Goal: Task Accomplishment & Management: Manage account settings

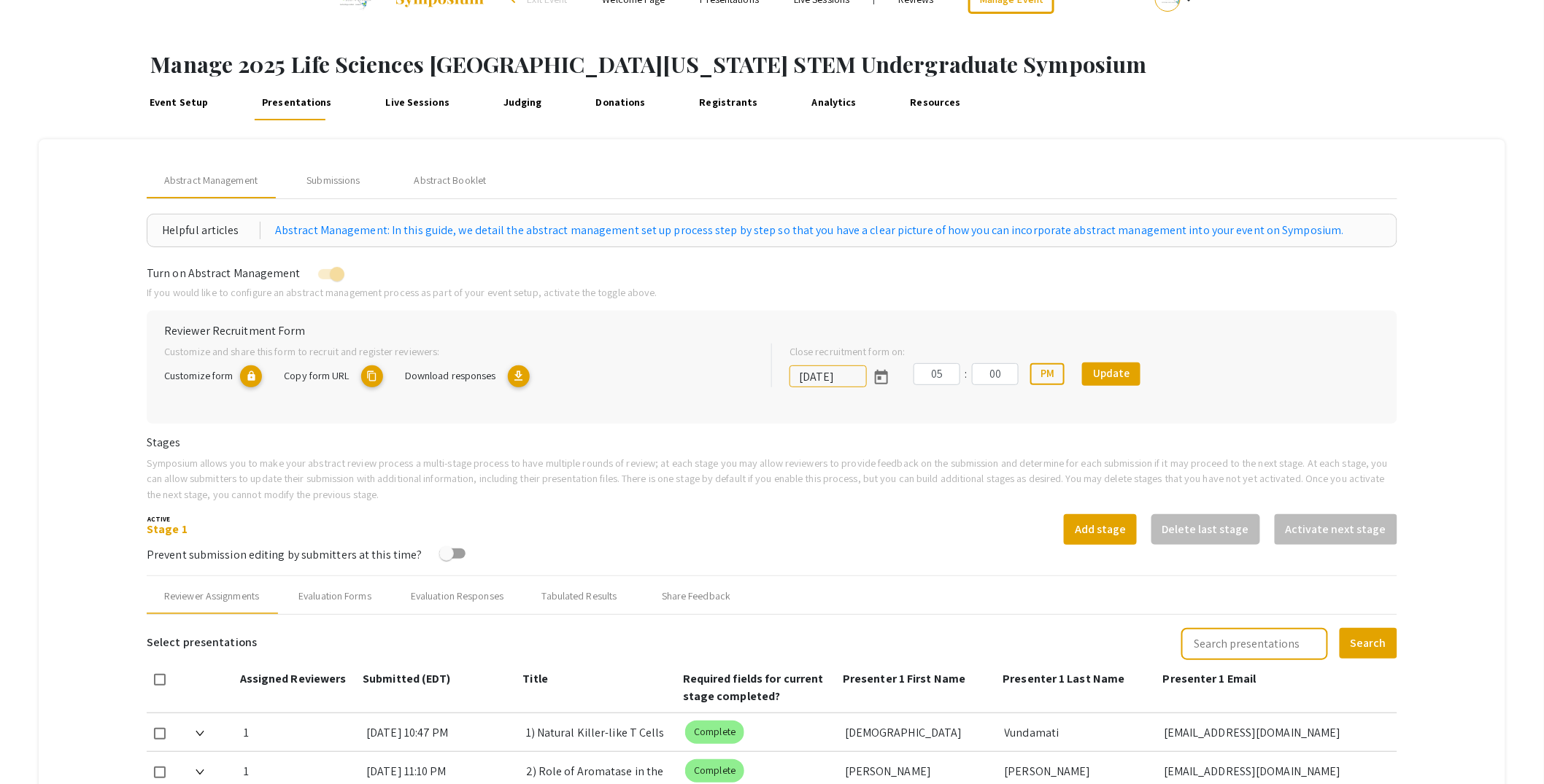
scroll to position [22, 0]
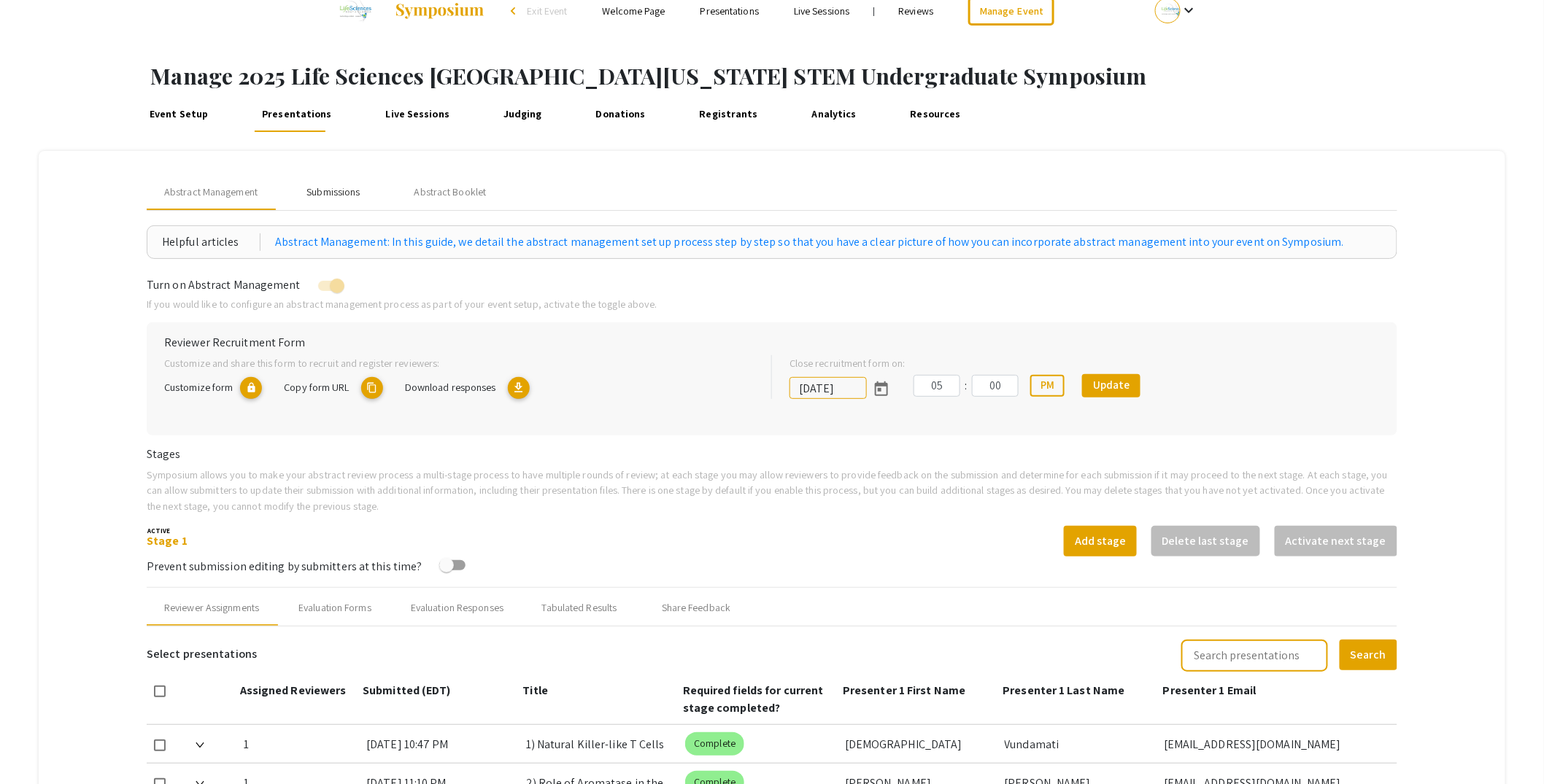
click at [337, 192] on div "Submissions" at bounding box center [333, 192] width 53 height 16
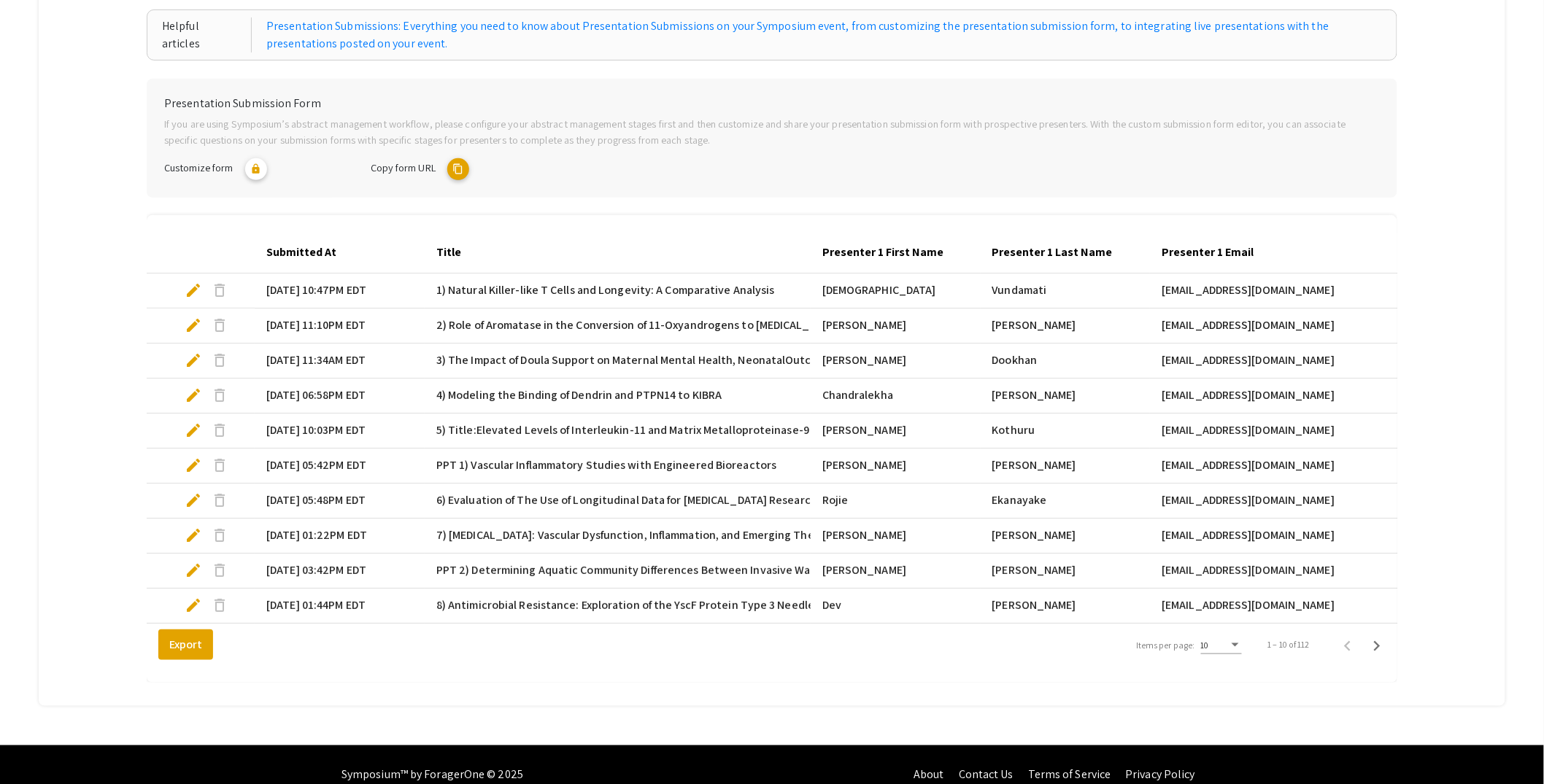
scroll to position [268, 0]
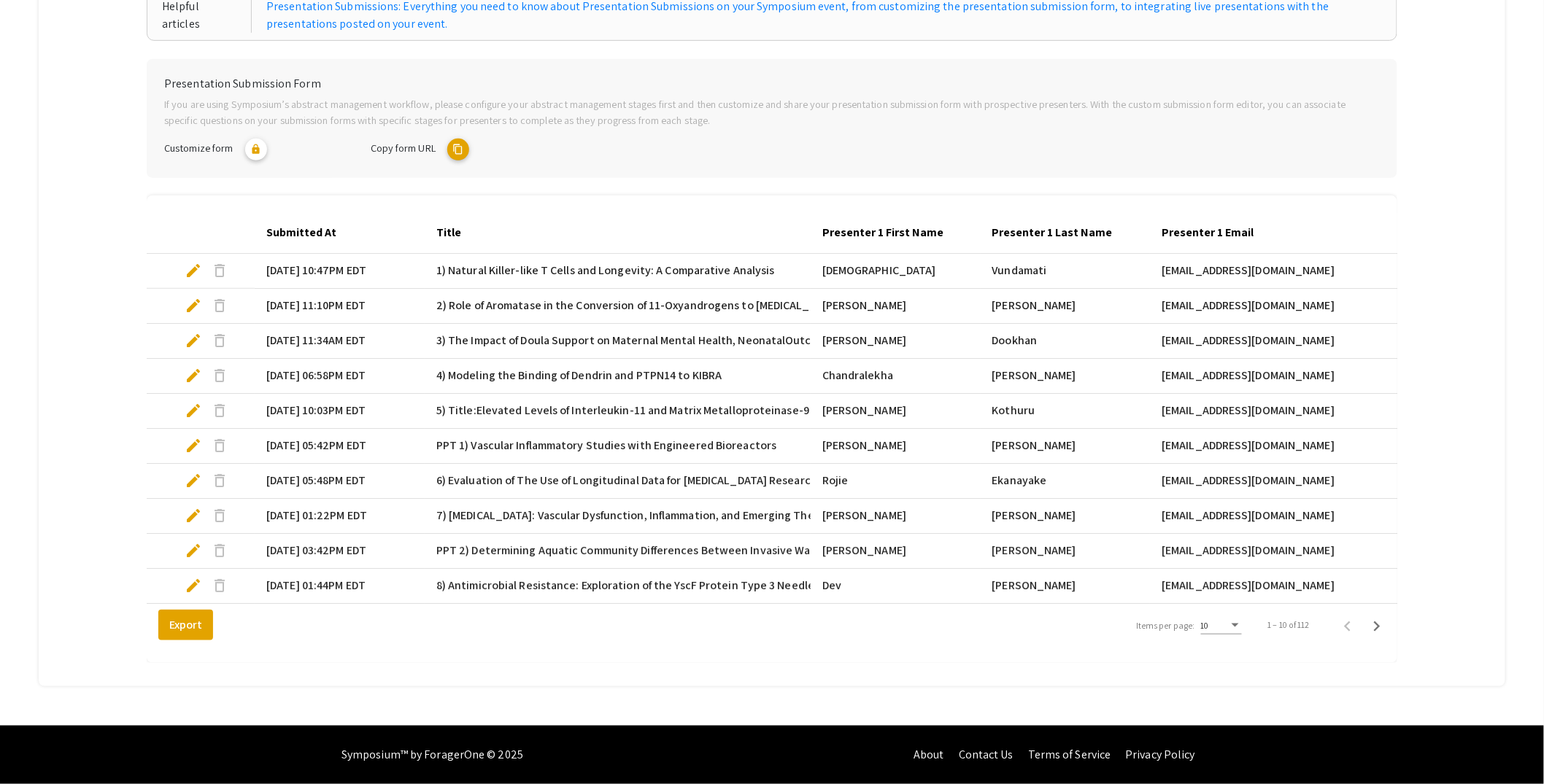
click at [1236, 631] on div "10" at bounding box center [1222, 622] width 41 height 24
click at [1233, 650] on span "25" at bounding box center [1231, 652] width 41 height 26
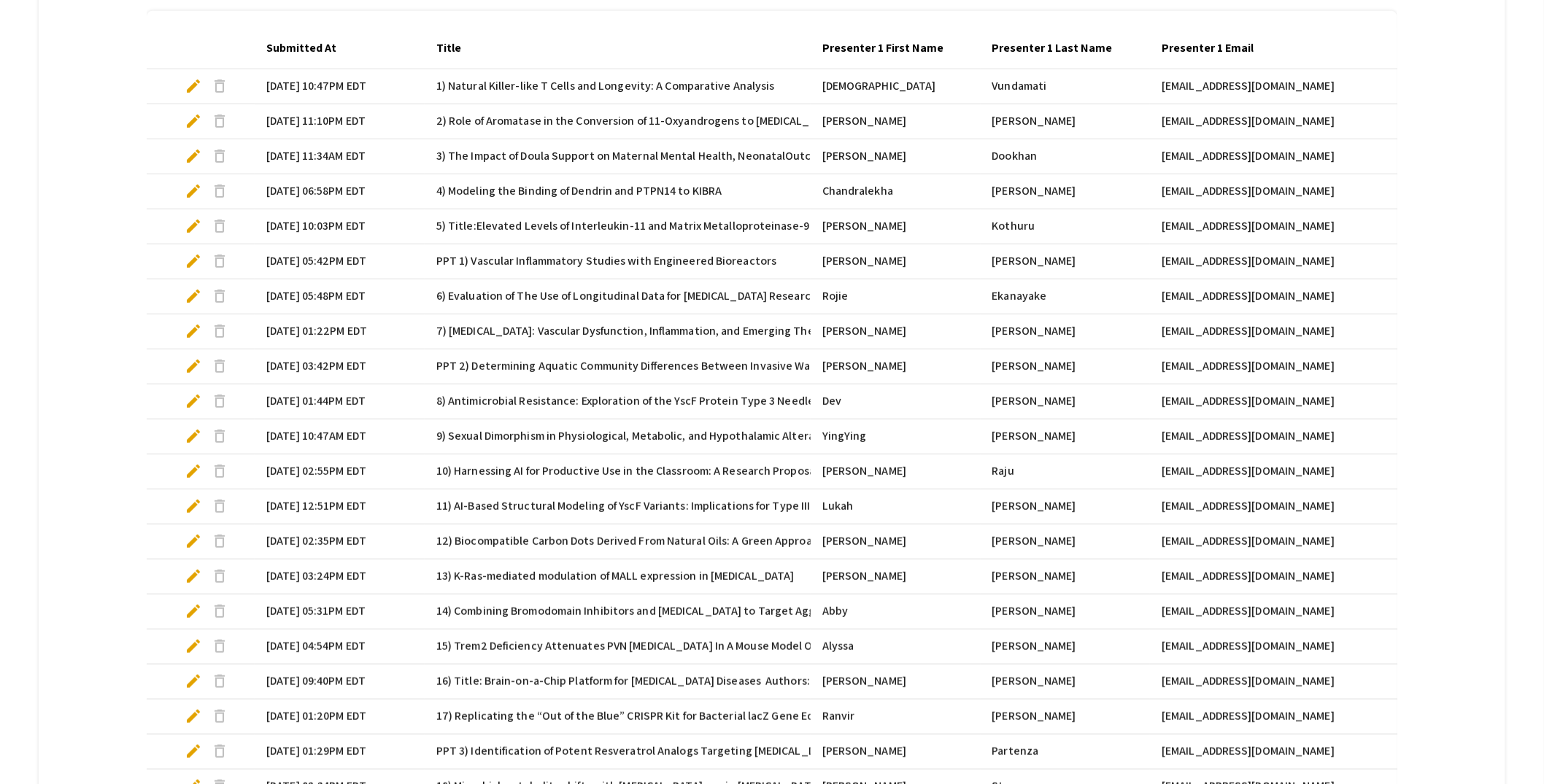
scroll to position [793, 0]
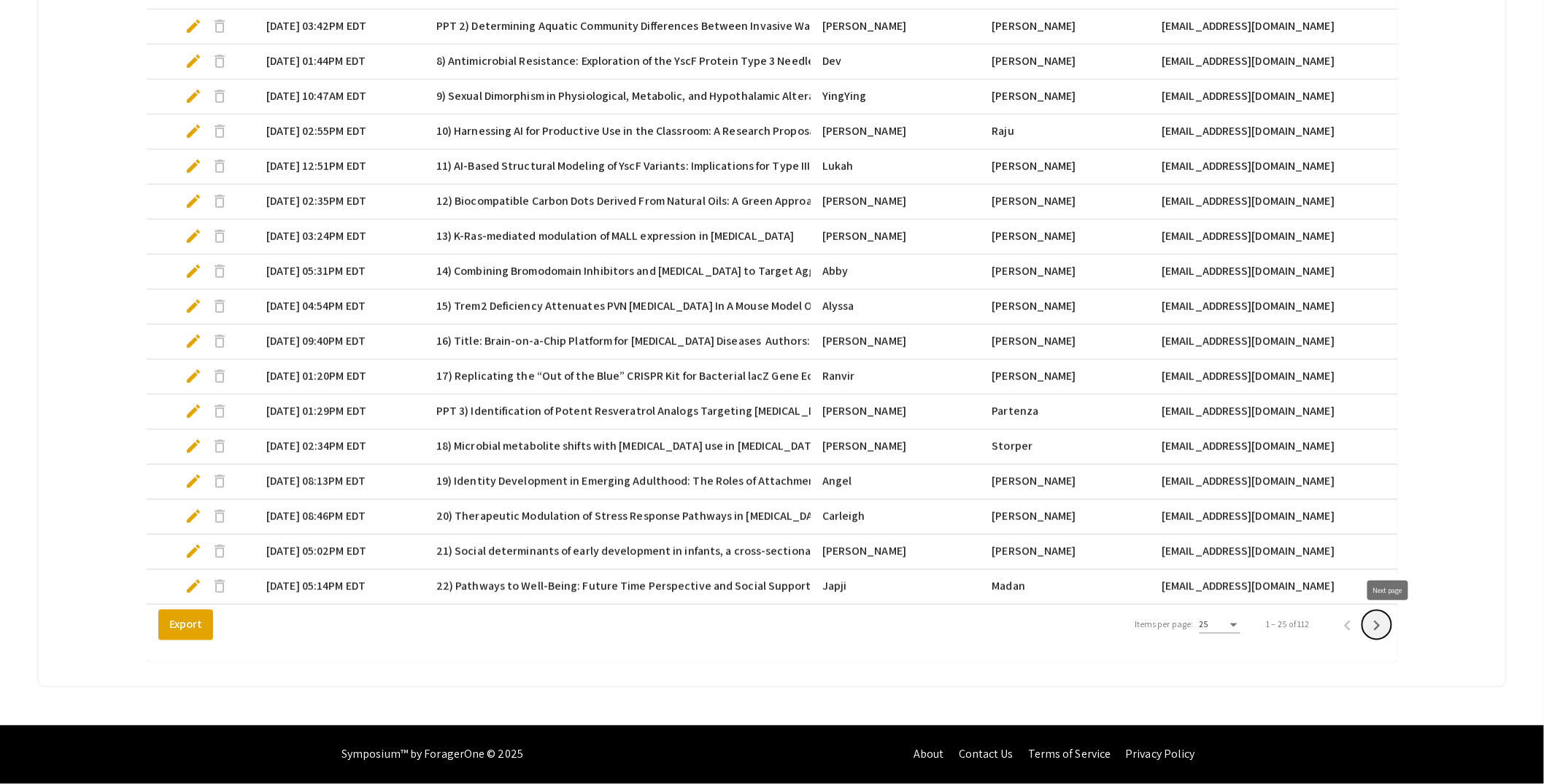
click at [1387, 626] on icon "Next page" at bounding box center [1377, 626] width 20 height 20
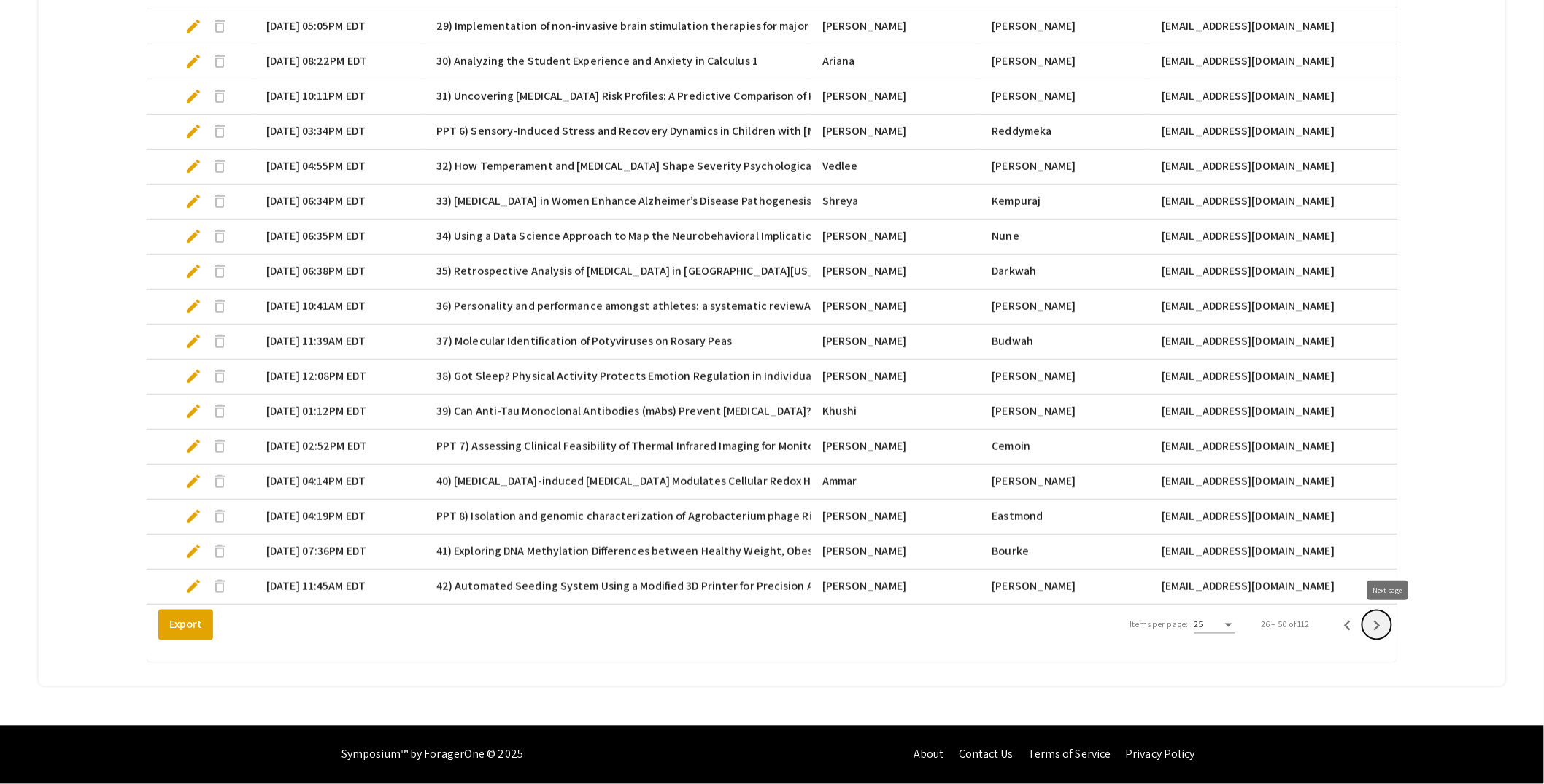
click at [1387, 626] on icon "Next page" at bounding box center [1377, 626] width 20 height 20
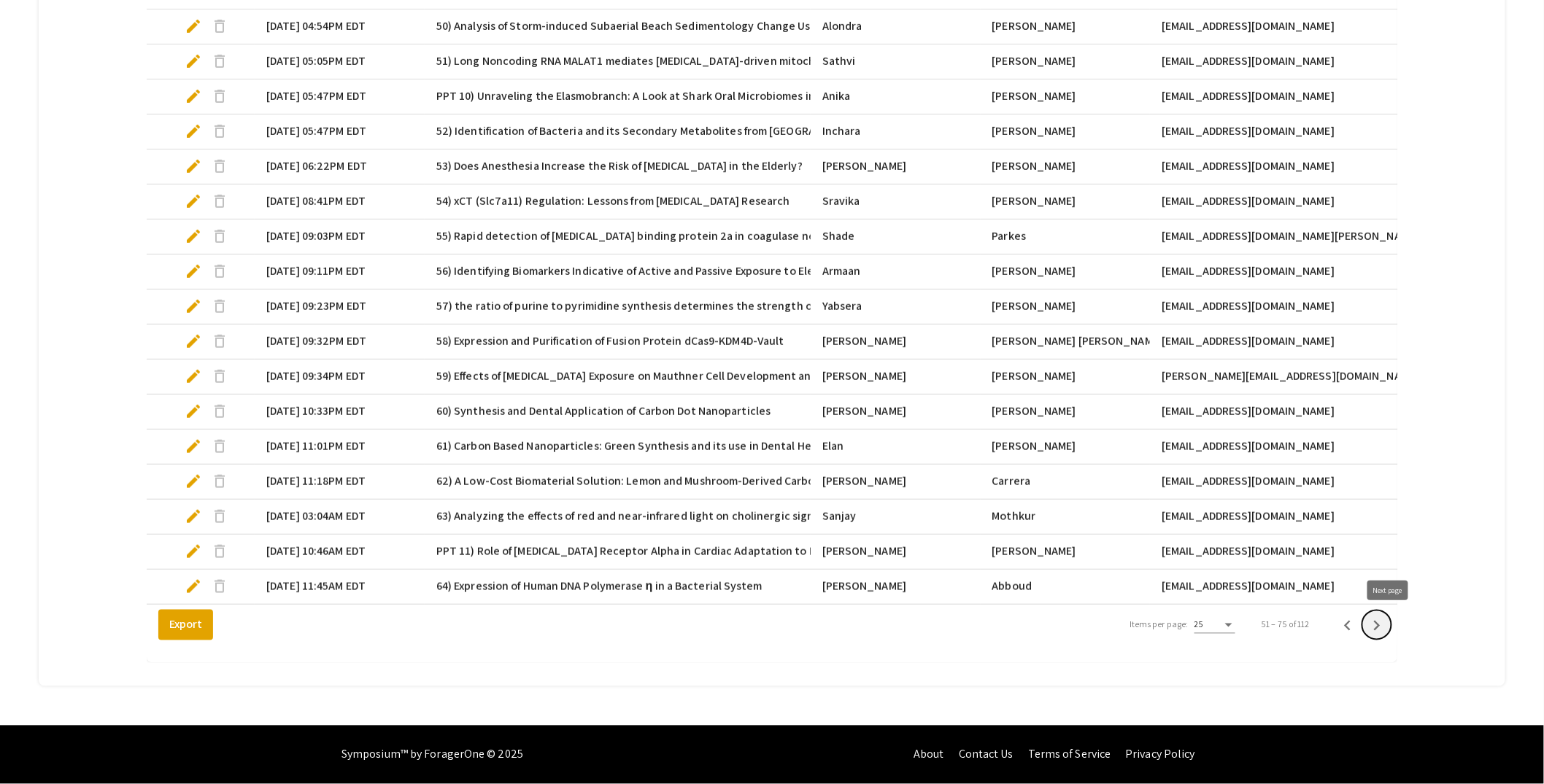
click at [1387, 626] on icon "Next page" at bounding box center [1377, 626] width 20 height 20
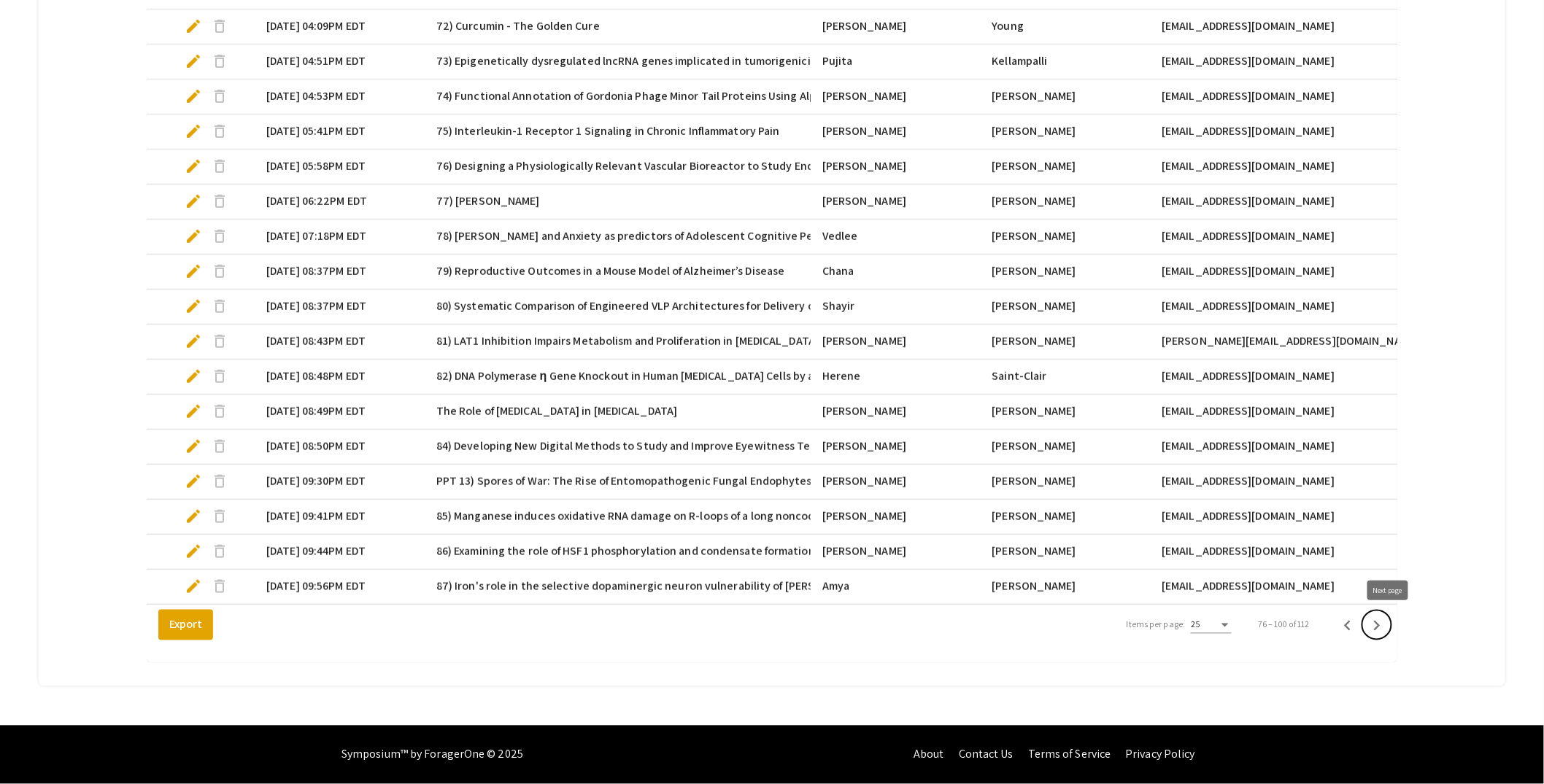
click at [1387, 626] on icon "Next page" at bounding box center [1377, 626] width 20 height 20
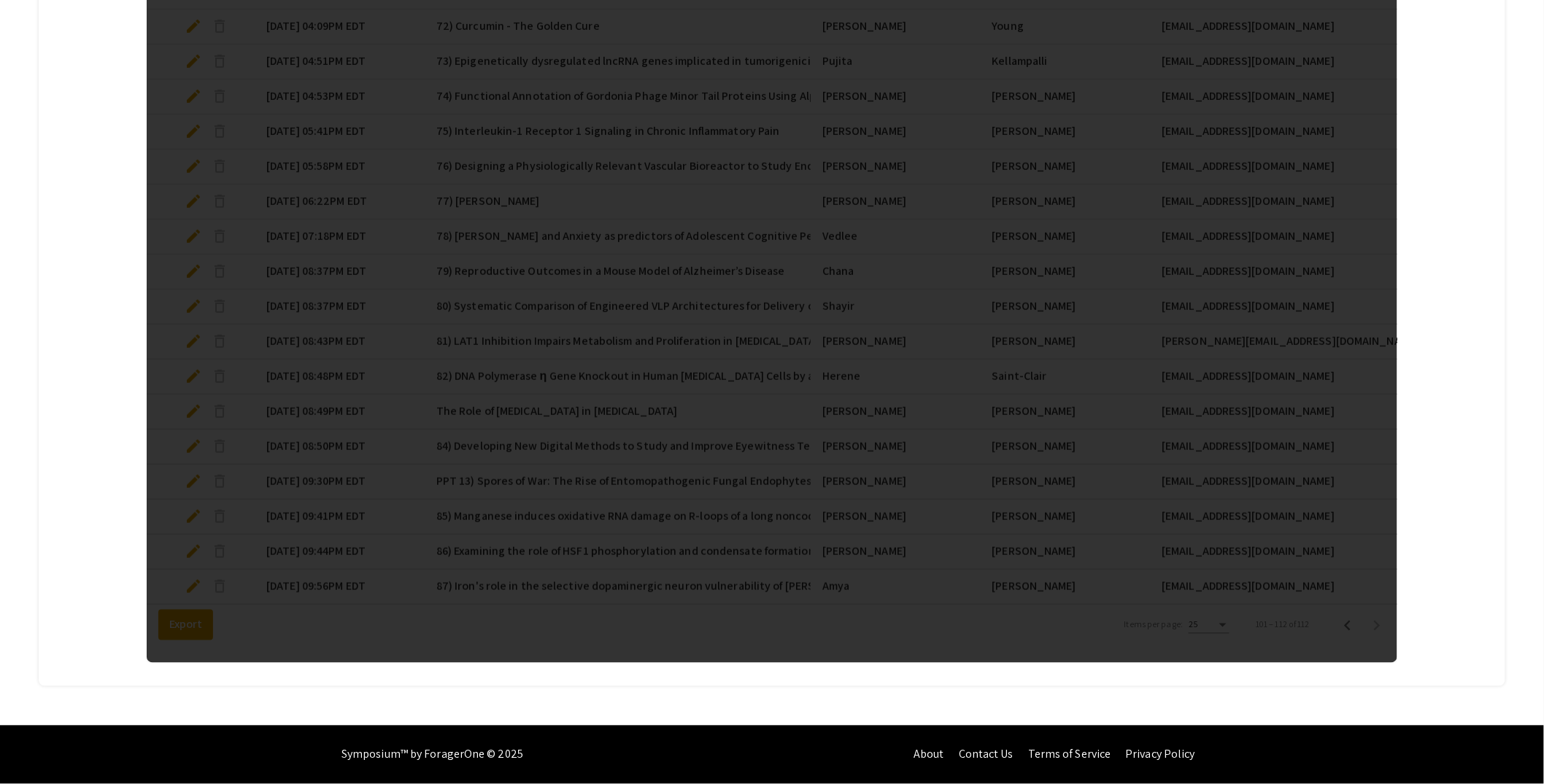
scroll to position [338, 0]
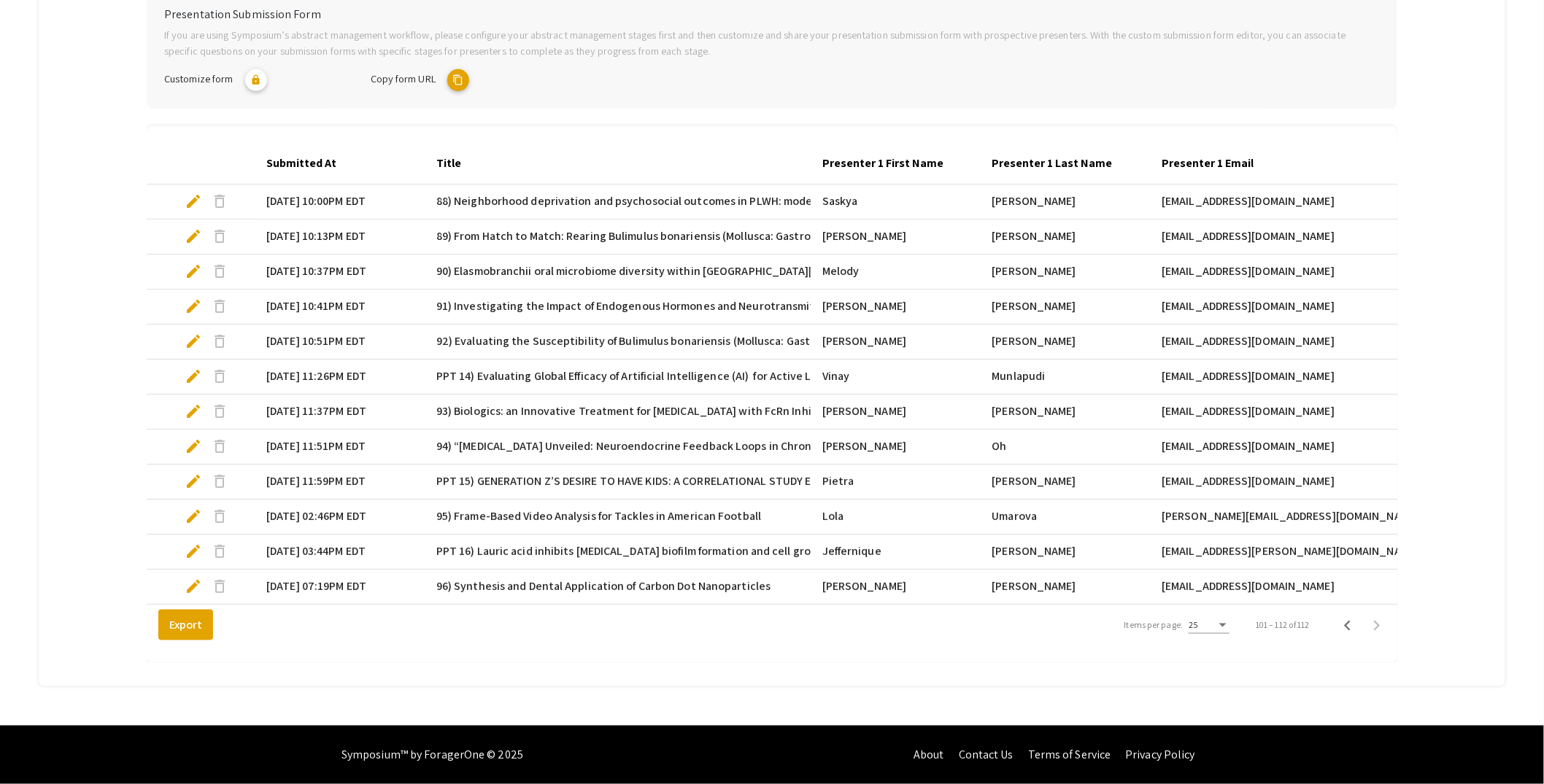
click at [192, 438] on span "edit" at bounding box center [193, 446] width 17 height 17
select select "custom"
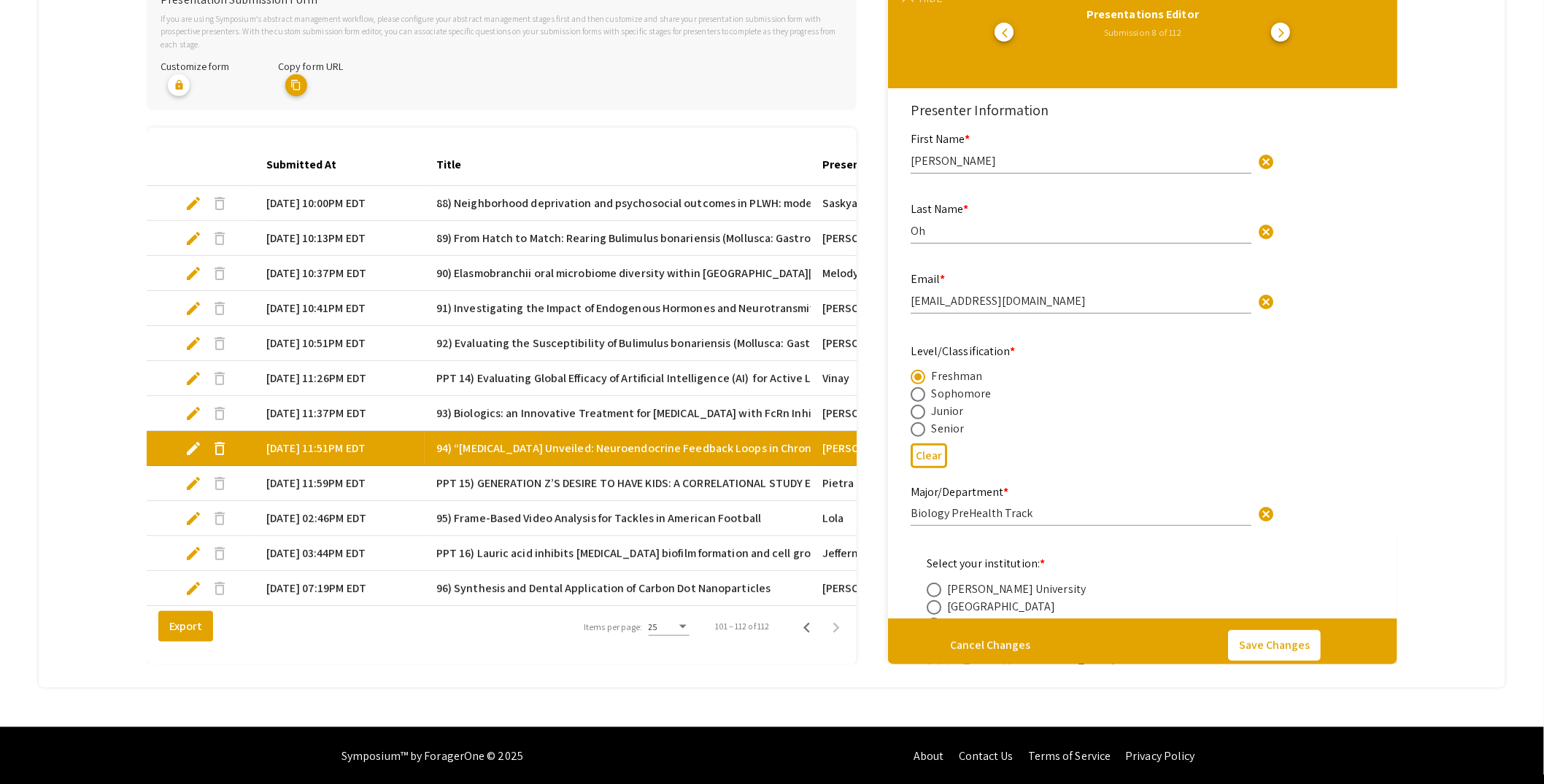
scroll to position [351, 0]
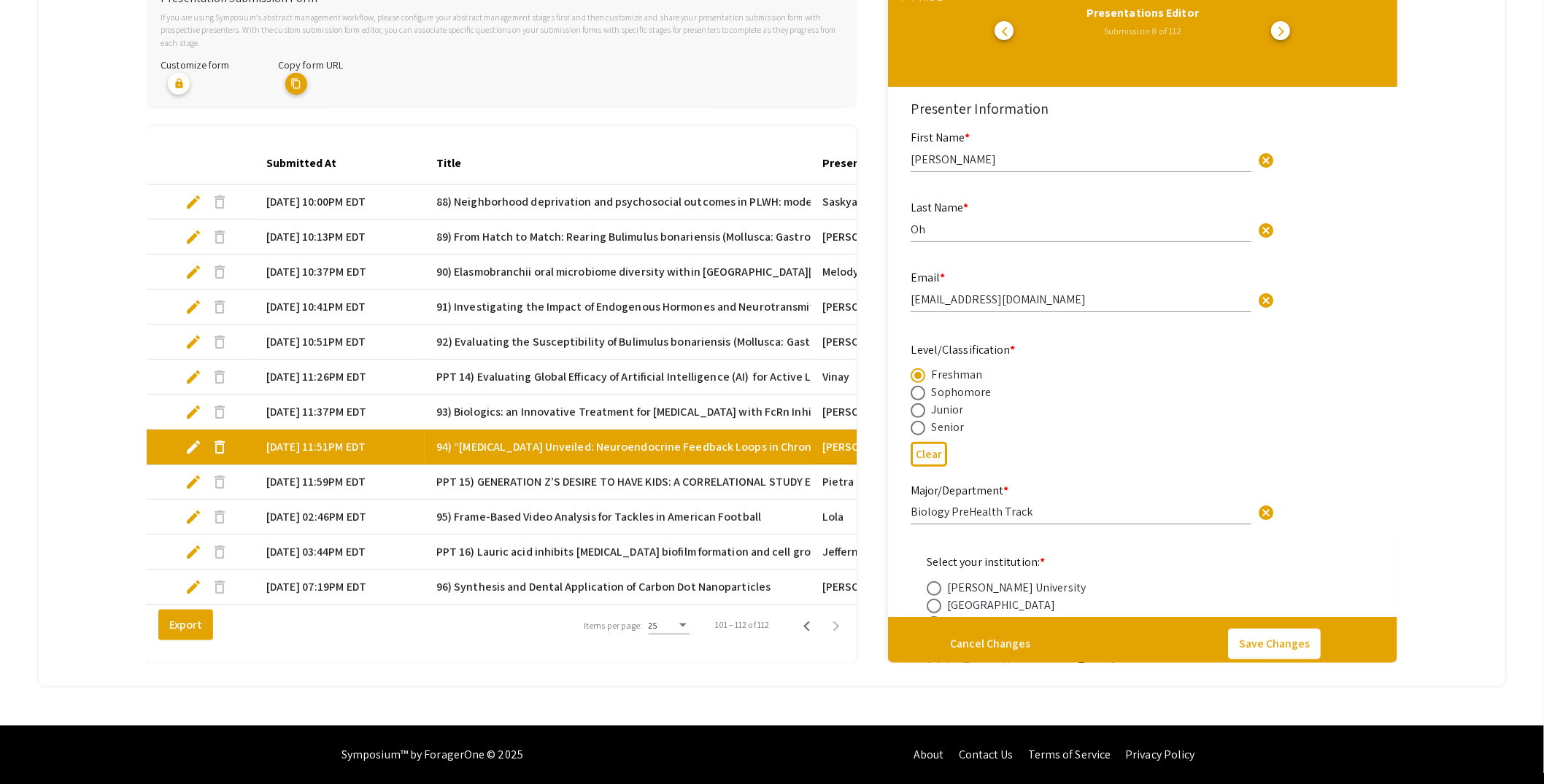
type input "0"
select select "custom"
type input "1"
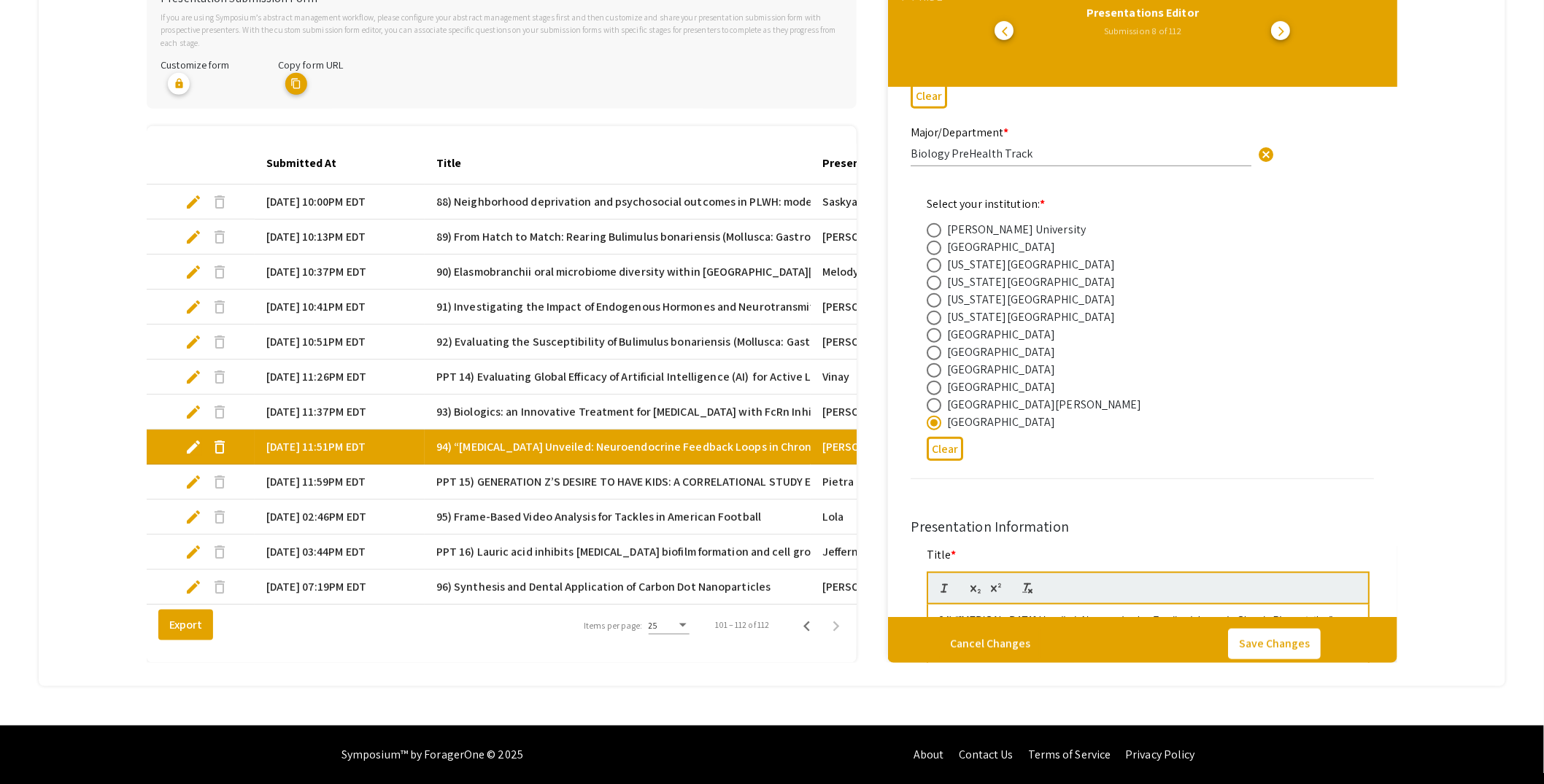
select select "page-width"
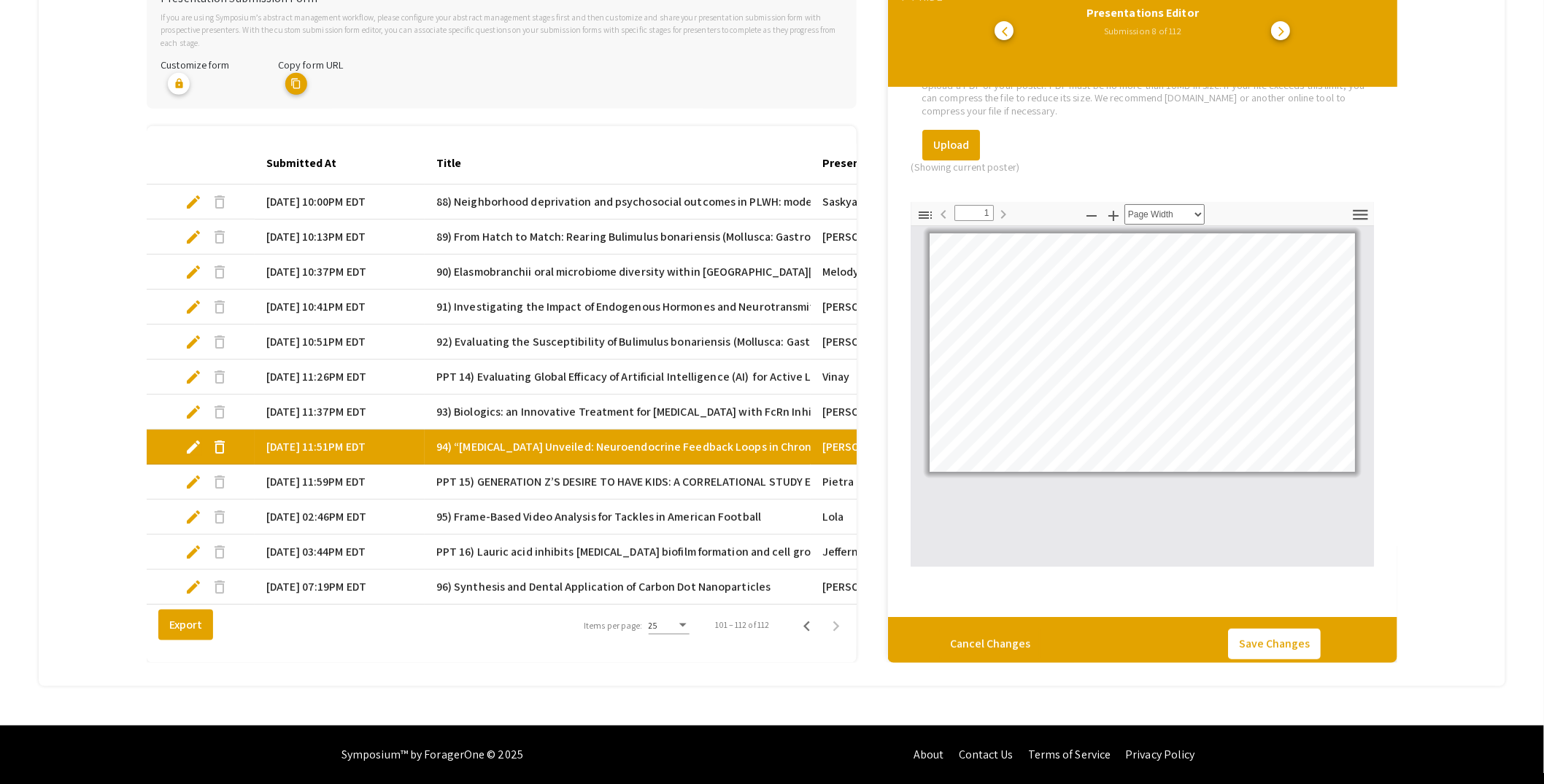
scroll to position [2220, 0]
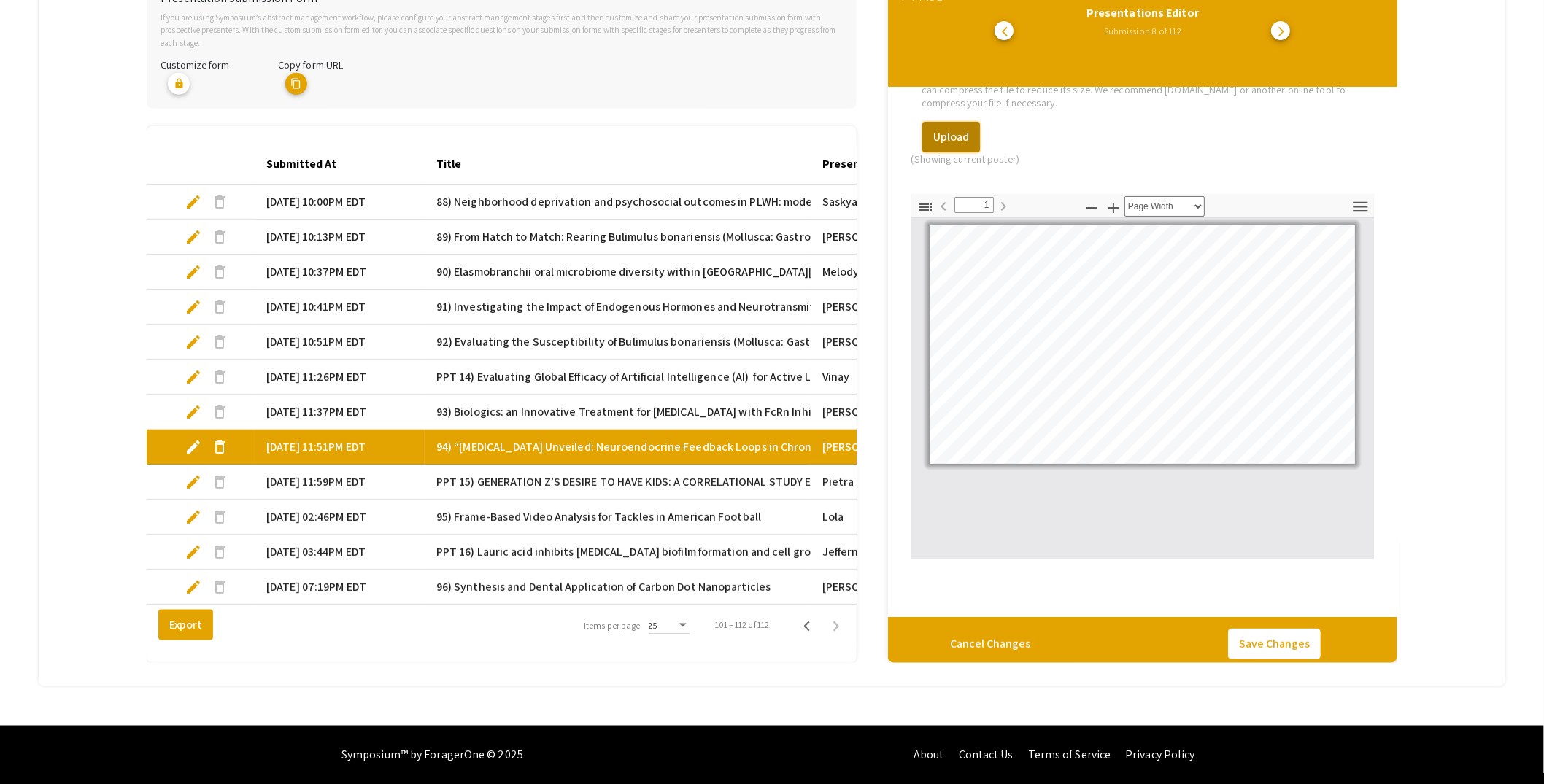
click at [956, 122] on button "Upload" at bounding box center [951, 137] width 58 height 31
click at [958, 126] on button "Upload" at bounding box center [951, 141] width 58 height 31
type input "0"
select select "custom"
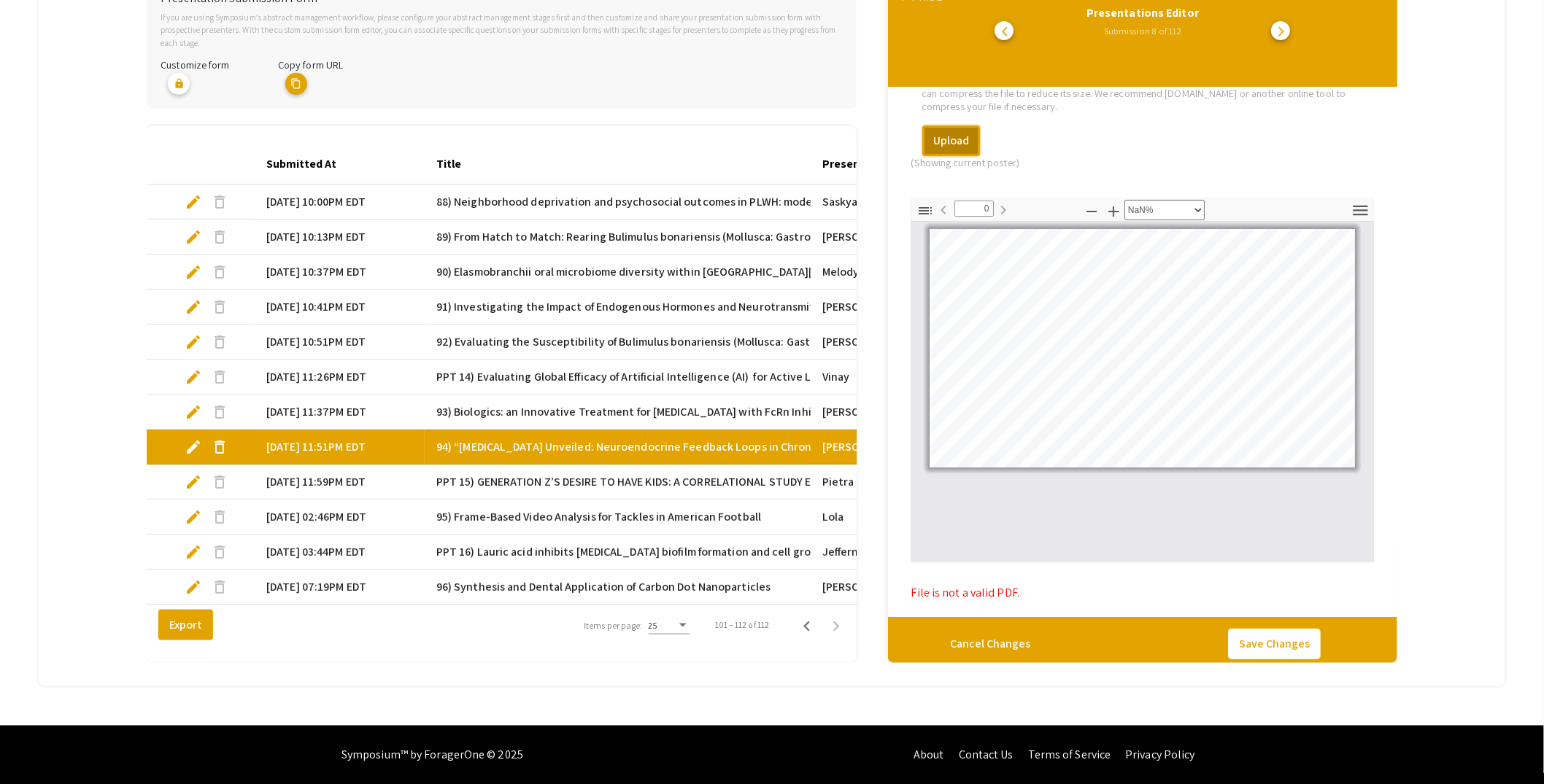
type input "1"
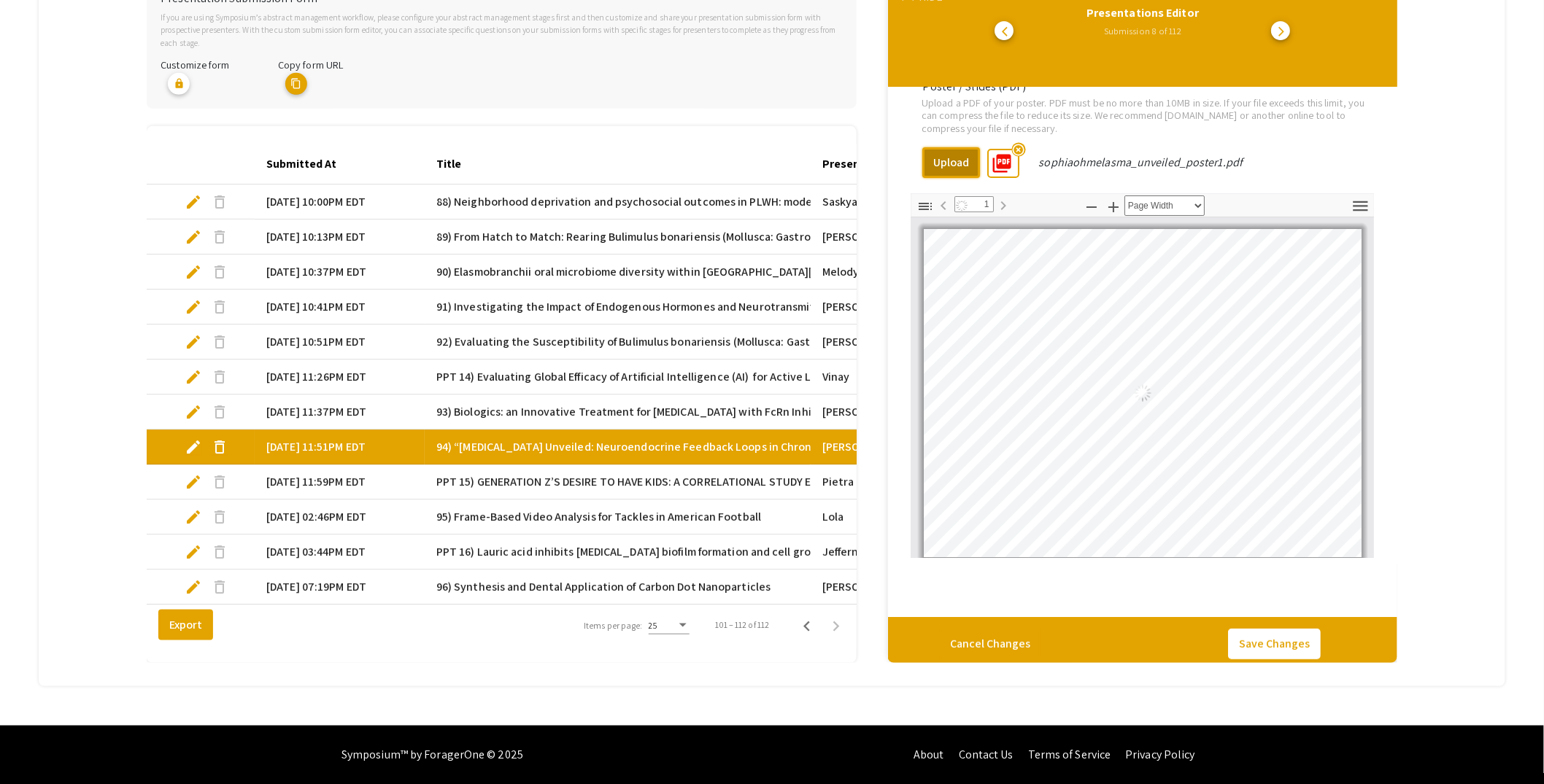
select select "page-width"
click at [1305, 629] on button "Save Changes" at bounding box center [1275, 644] width 93 height 31
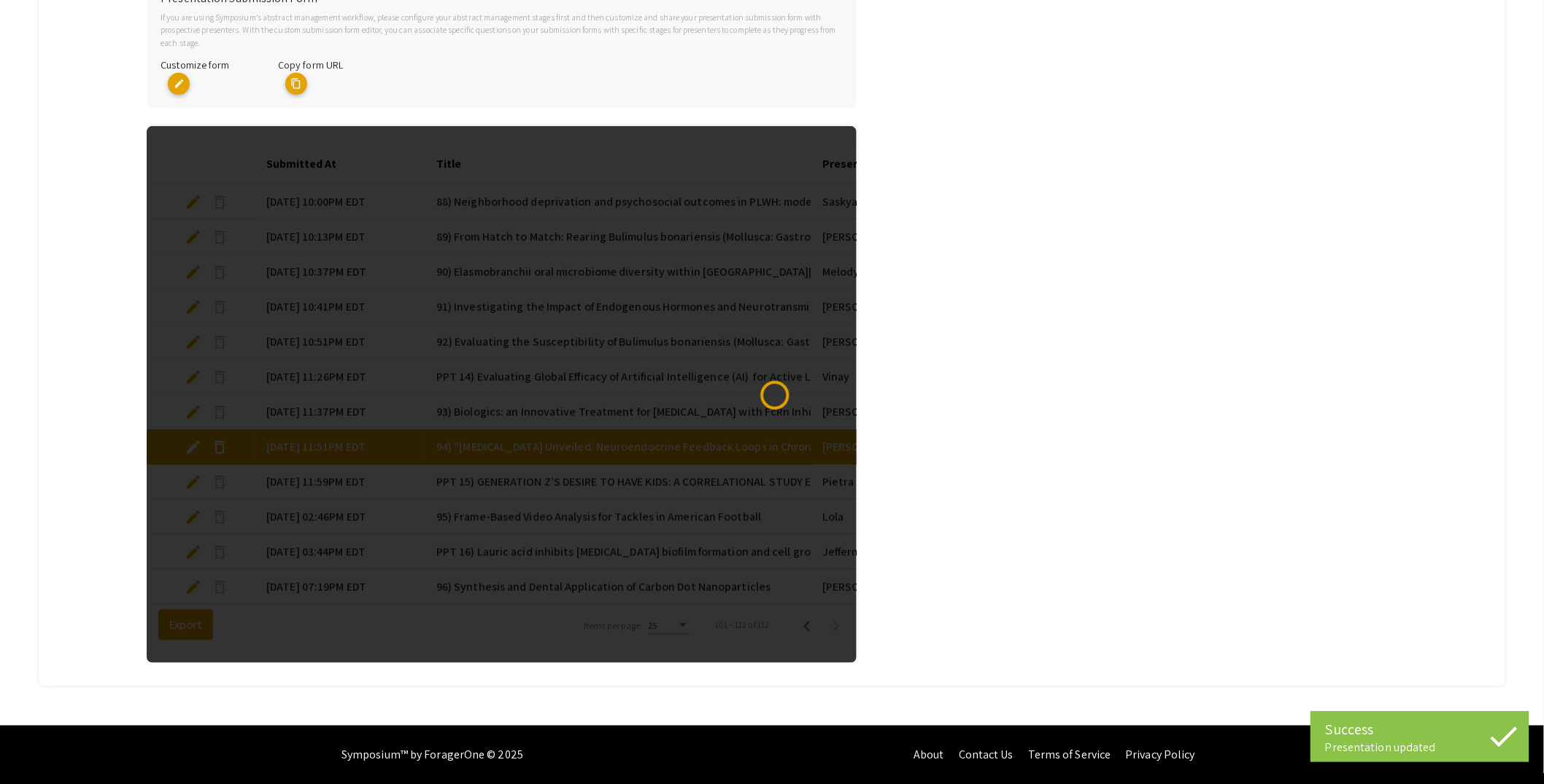
select select "custom"
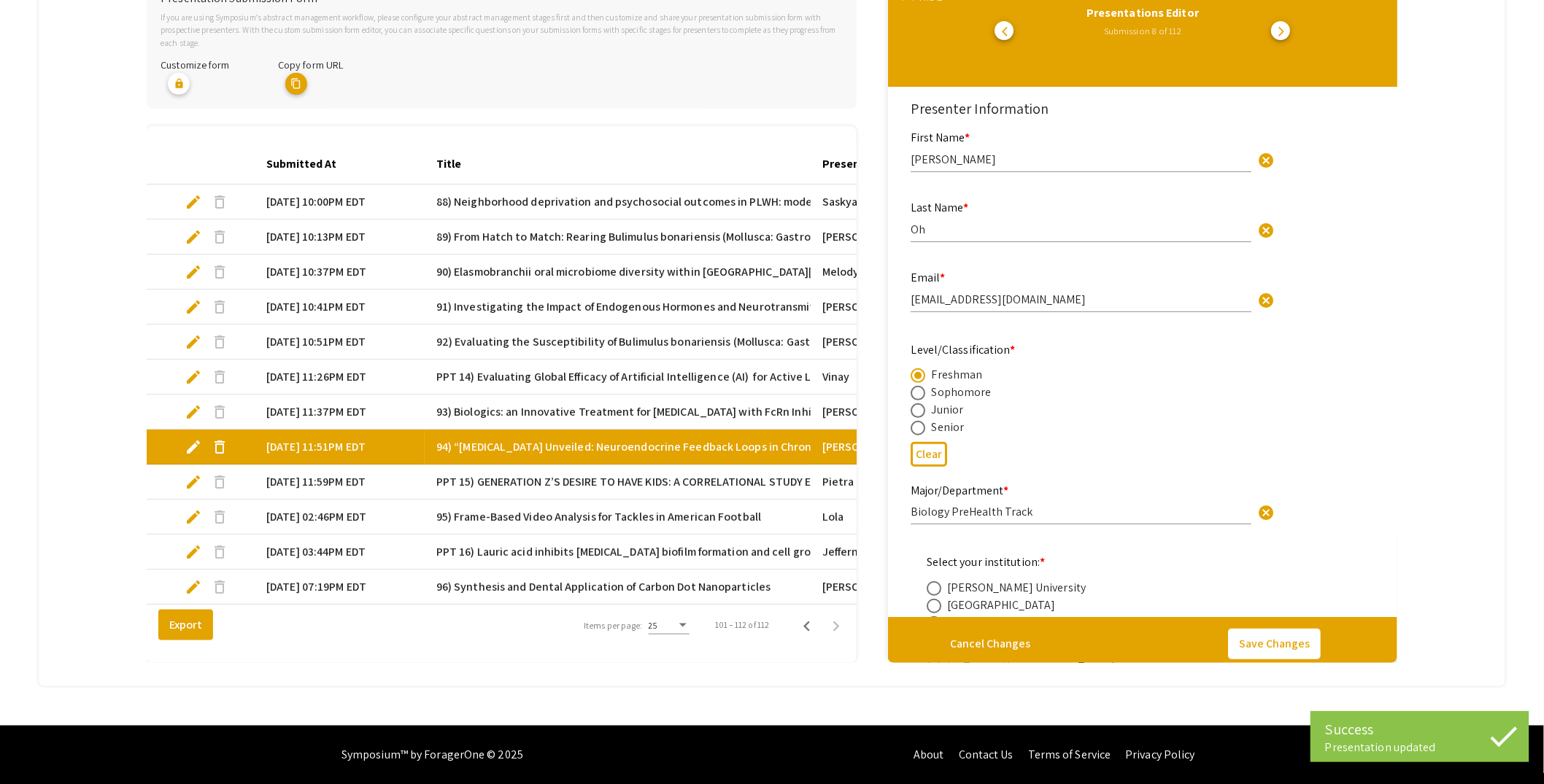
type input "0"
select select "custom"
type input "1"
select select "page-width"
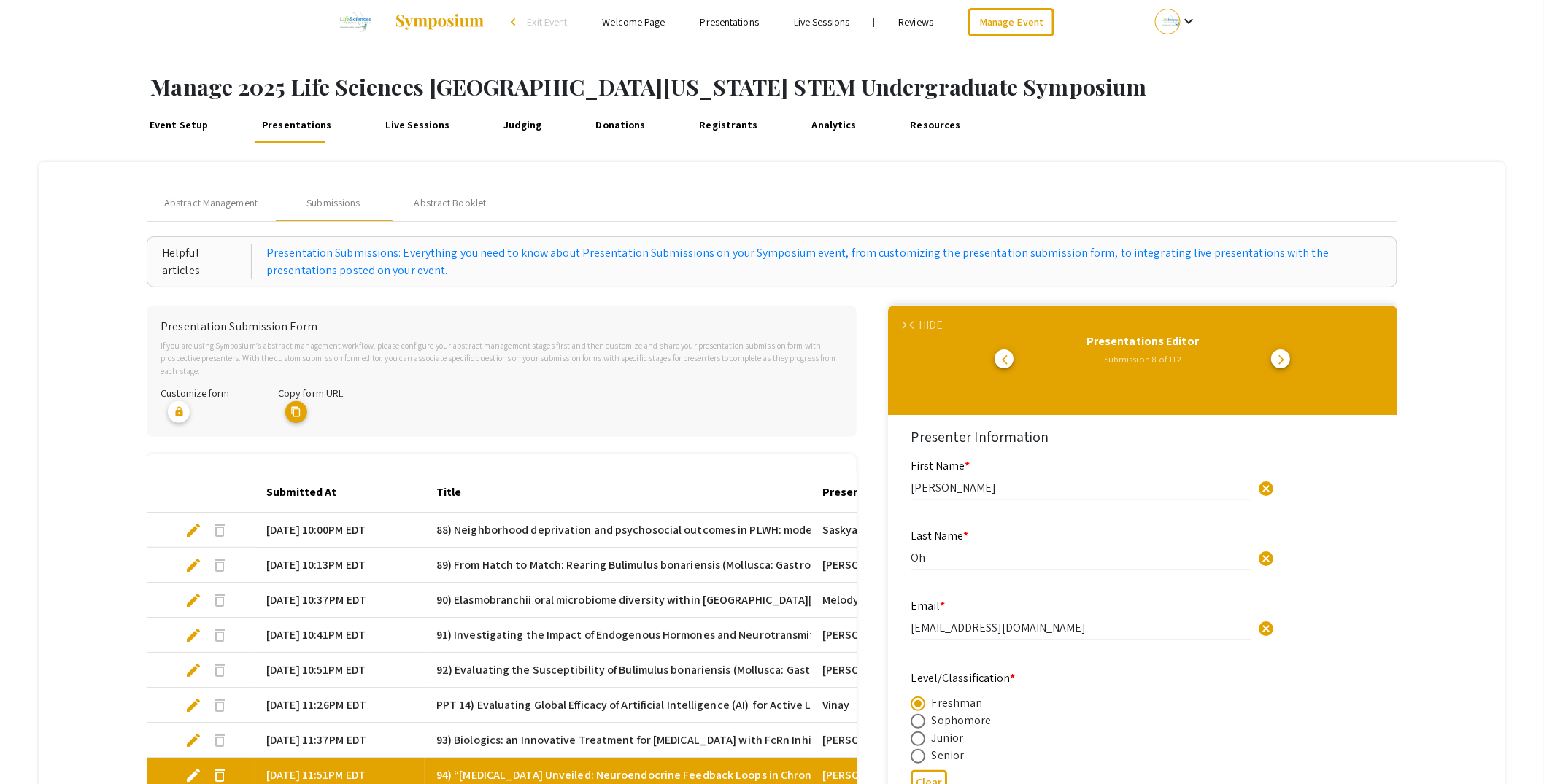
scroll to position [0, 0]
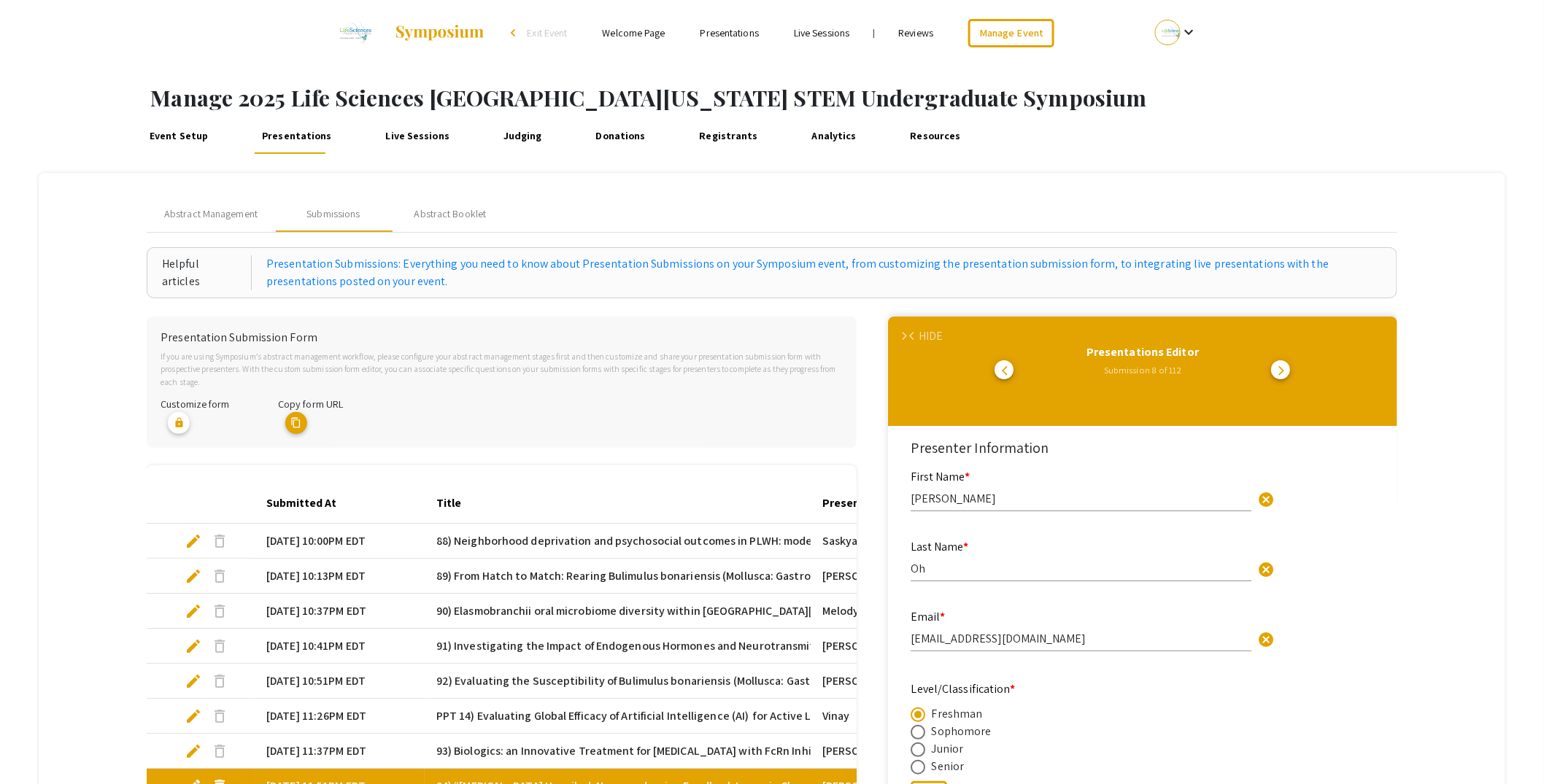
click at [934, 338] on div "HIDE" at bounding box center [931, 336] width 24 height 17
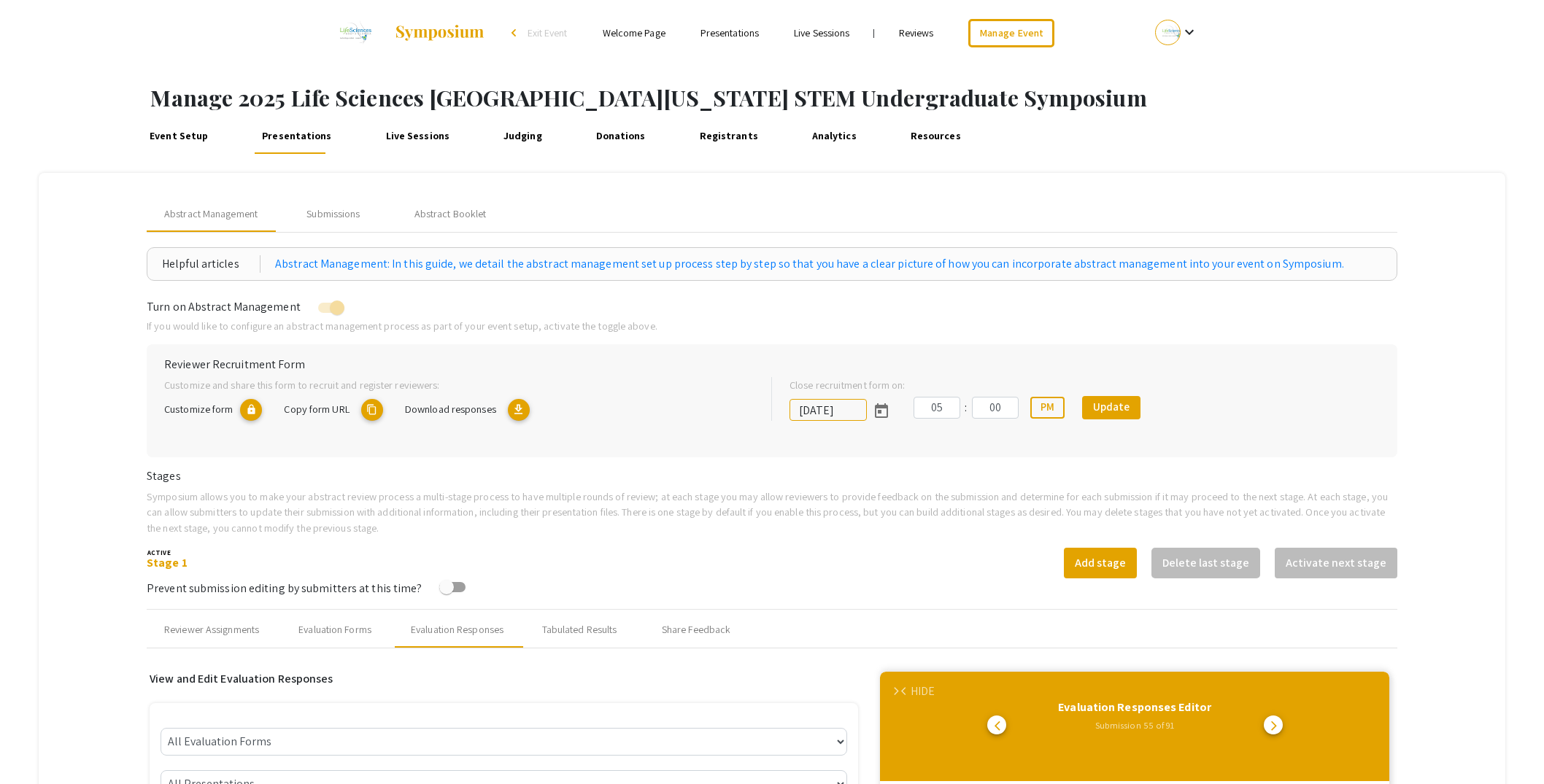
select select "Melodie Eichbauer"
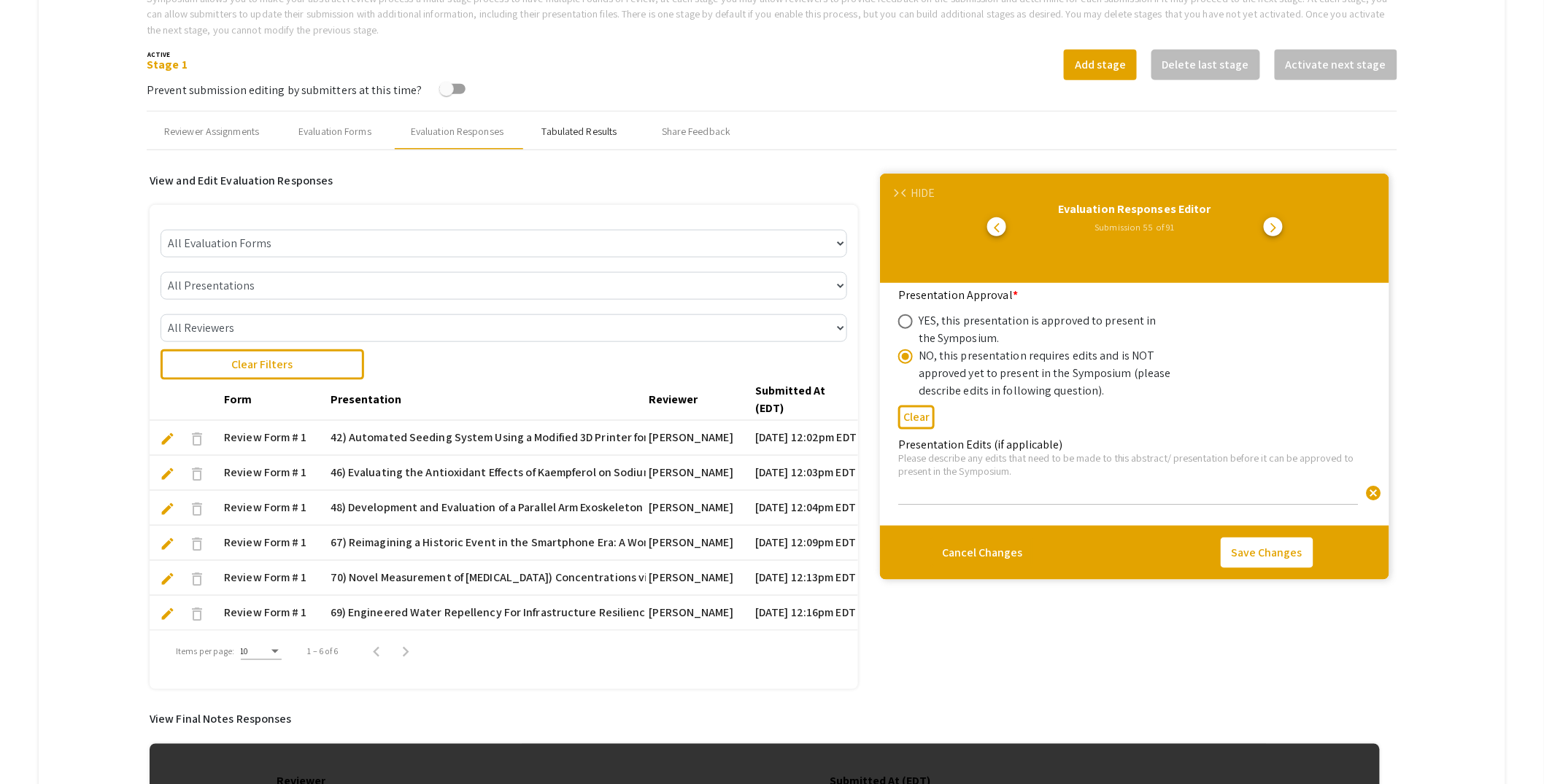
click at [582, 137] on div "Tabulated Results" at bounding box center [579, 131] width 75 height 16
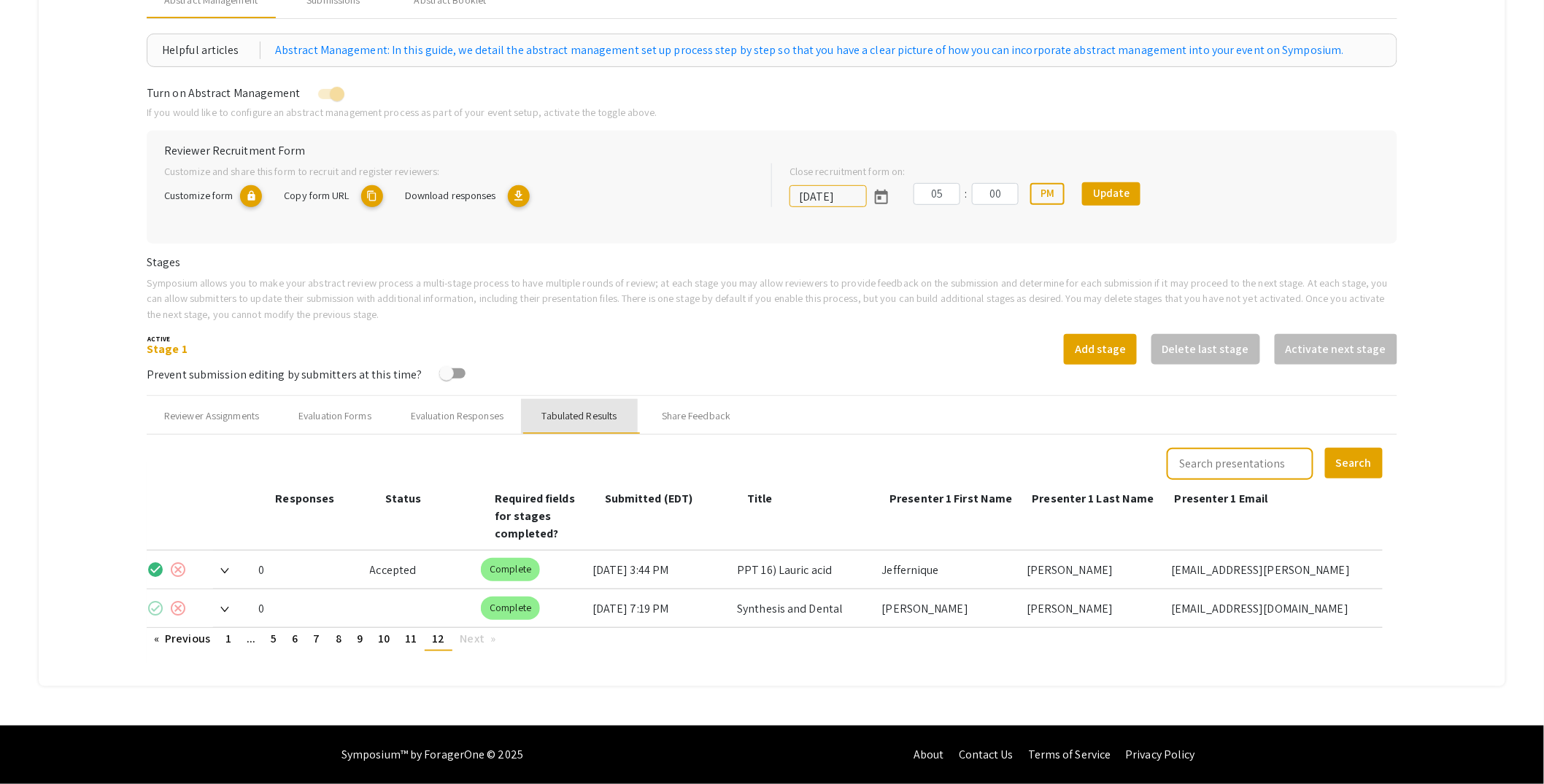
scroll to position [193, 0]
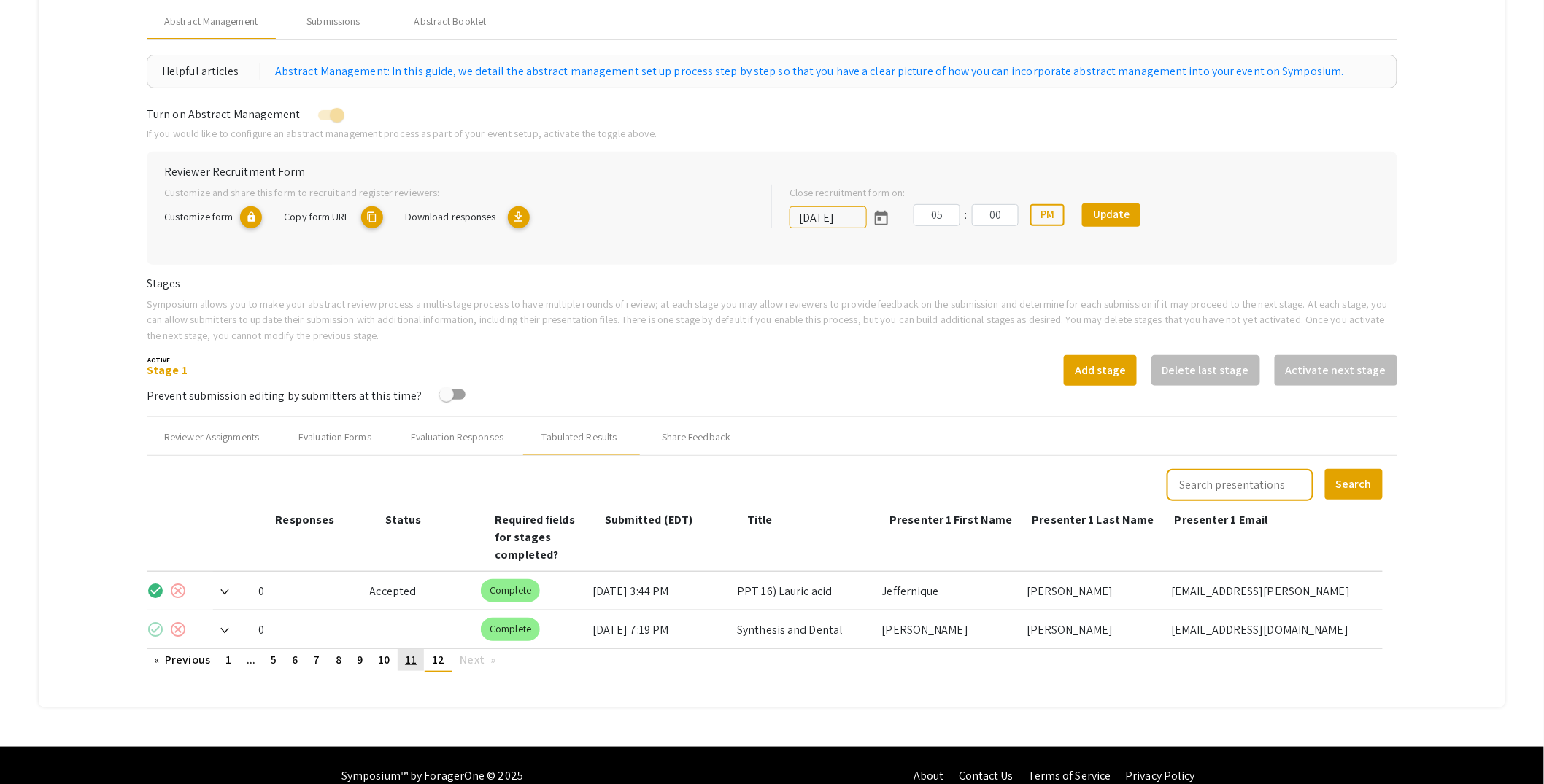
click at [406, 652] on span "11" at bounding box center [410, 659] width 11 height 16
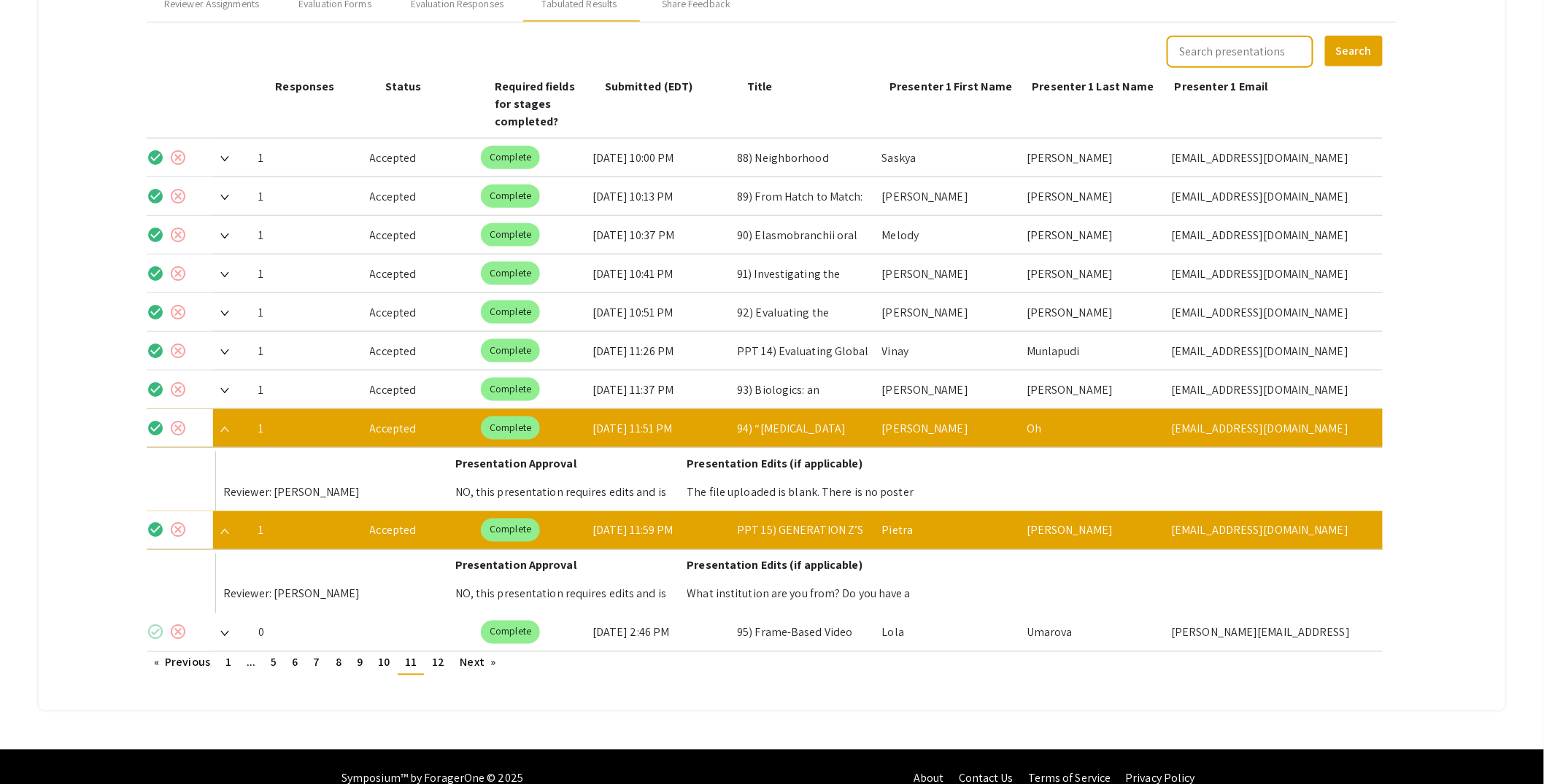
scroll to position [629, 0]
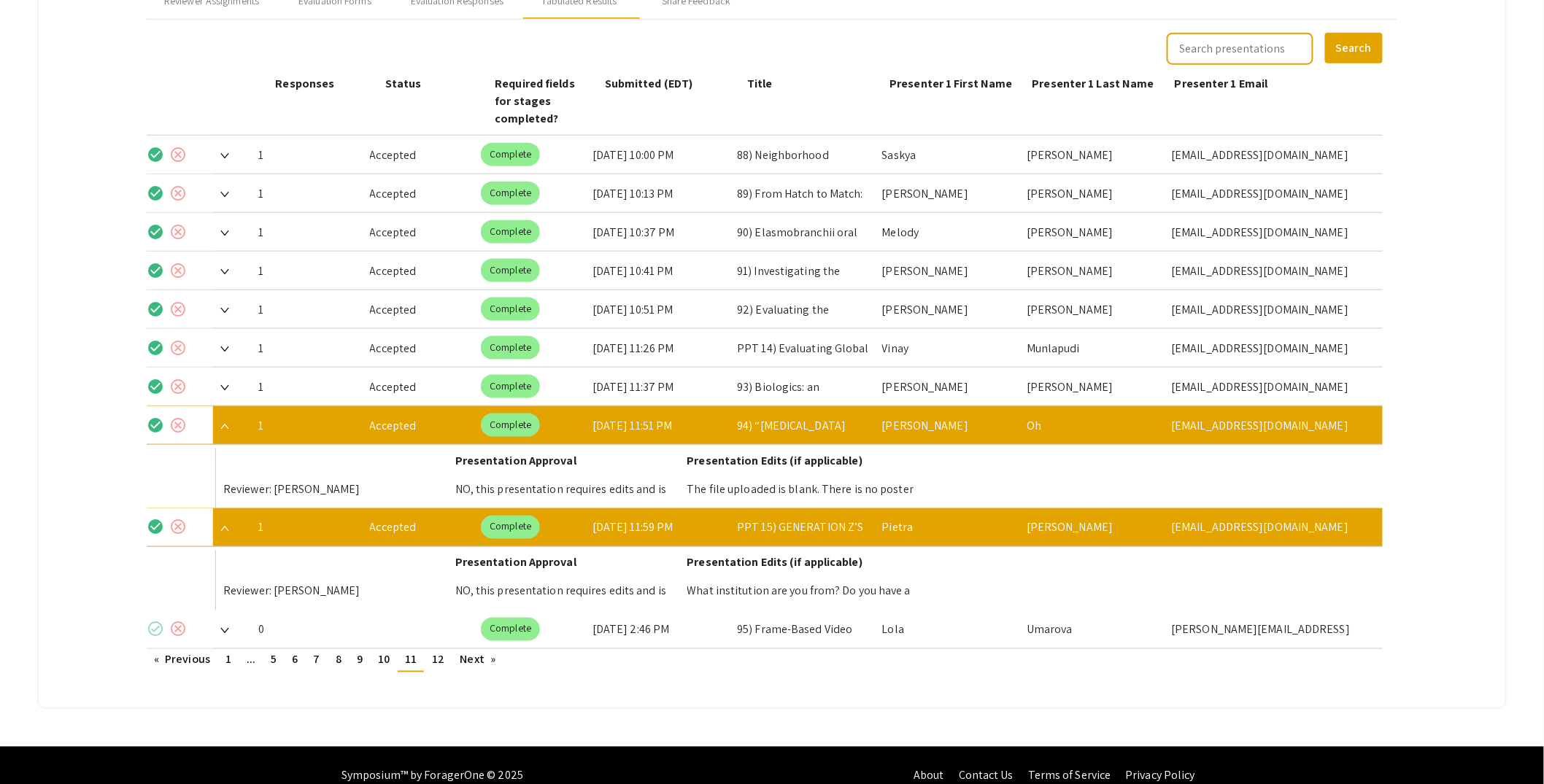
click at [228, 424] on img at bounding box center [224, 427] width 9 height 6
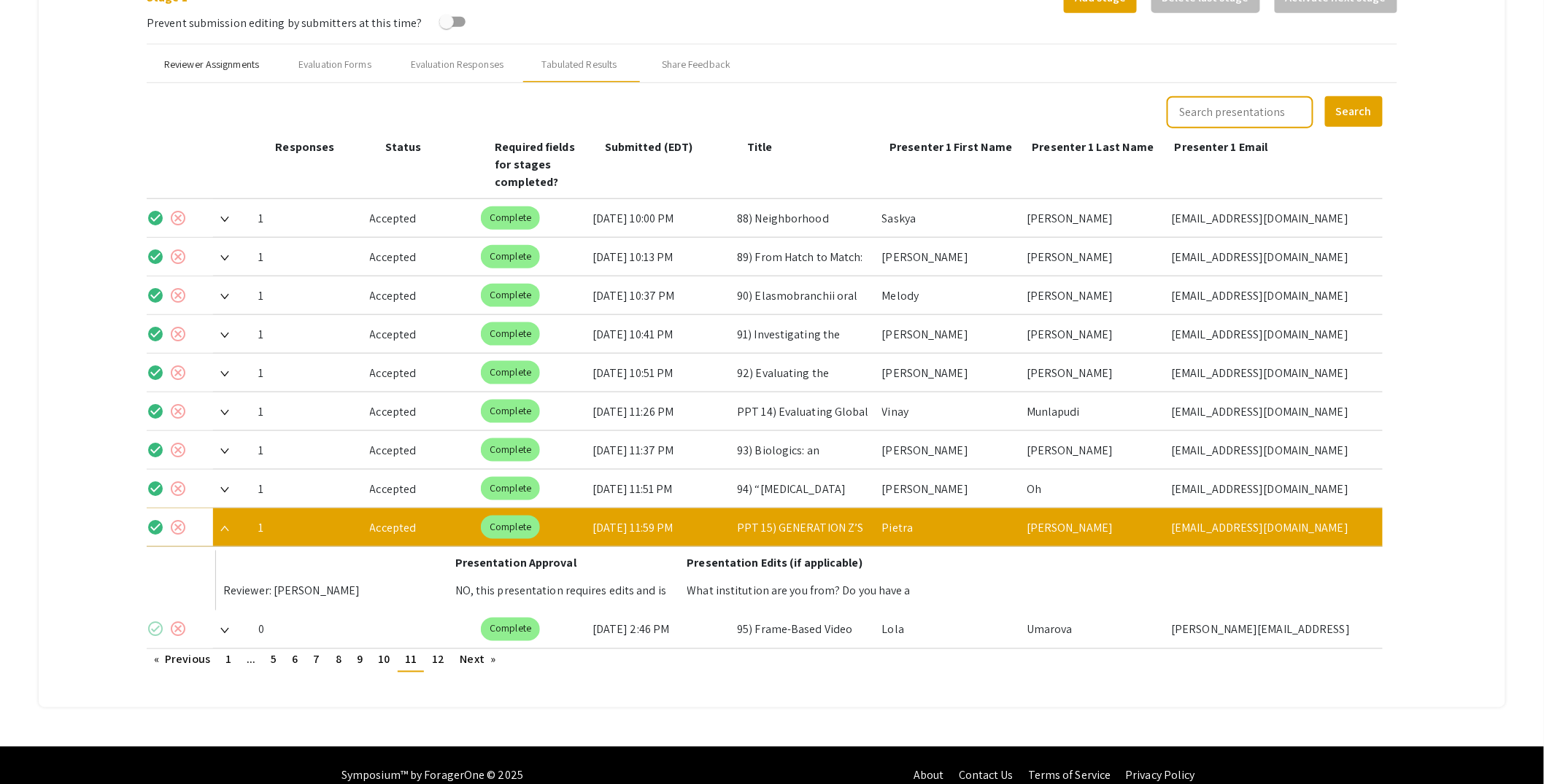
click at [235, 67] on div "Reviewer Assignments" at bounding box center [211, 64] width 95 height 16
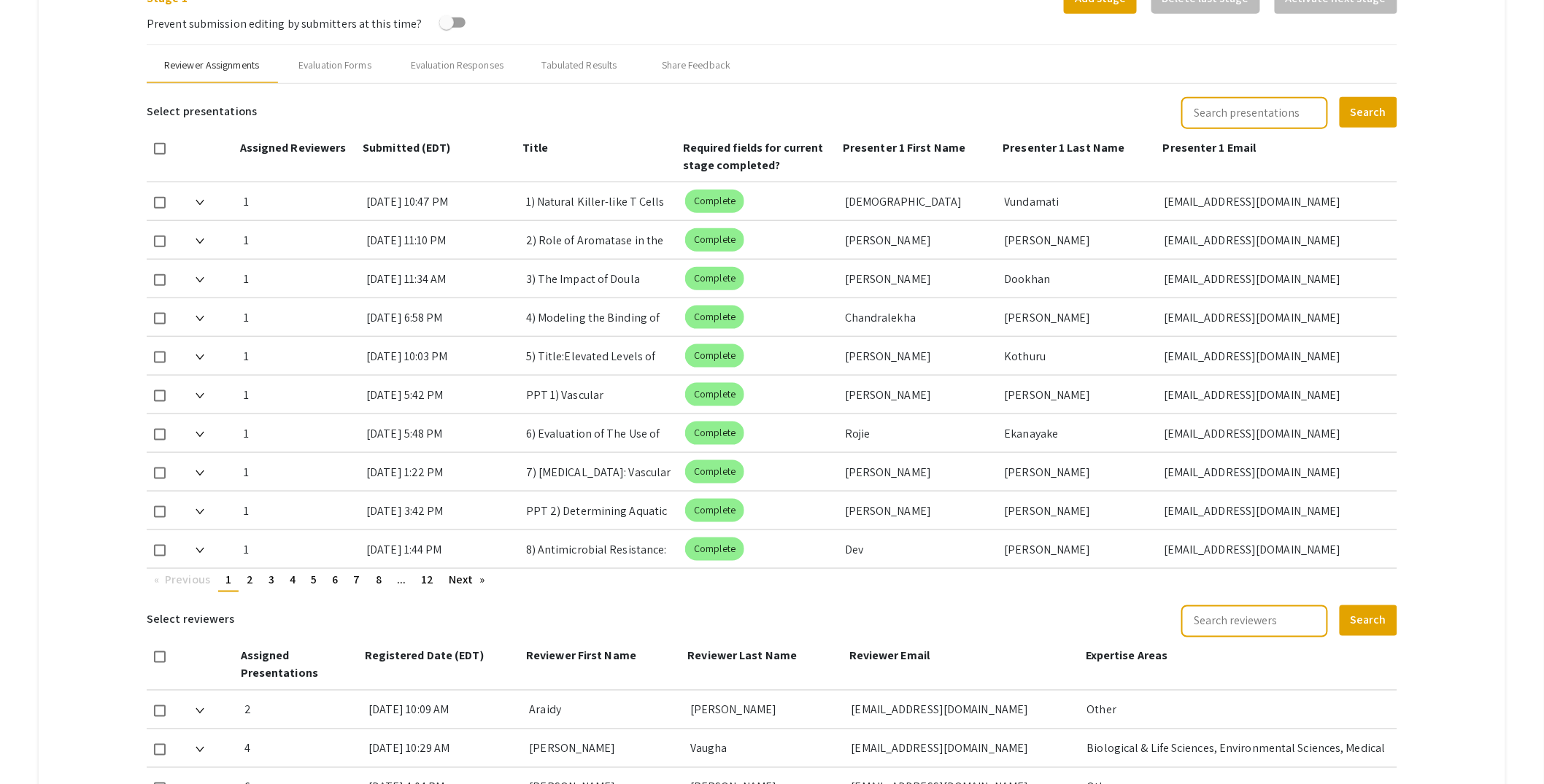
scroll to position [562, 0]
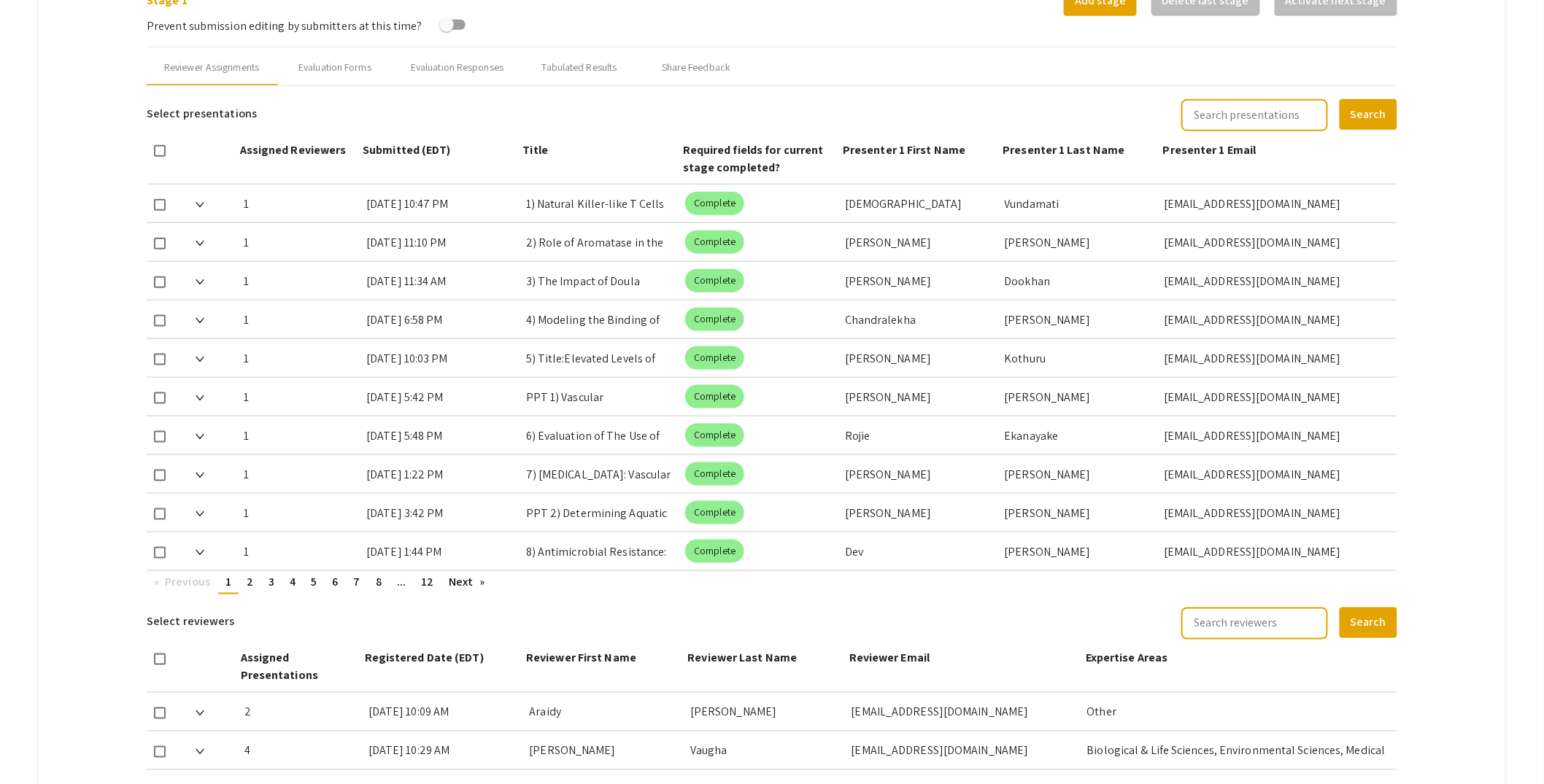
click at [1261, 126] on input "text" at bounding box center [1255, 115] width 147 height 32
type input "vedlee"
click at [1340, 100] on button "Search" at bounding box center [1369, 115] width 58 height 31
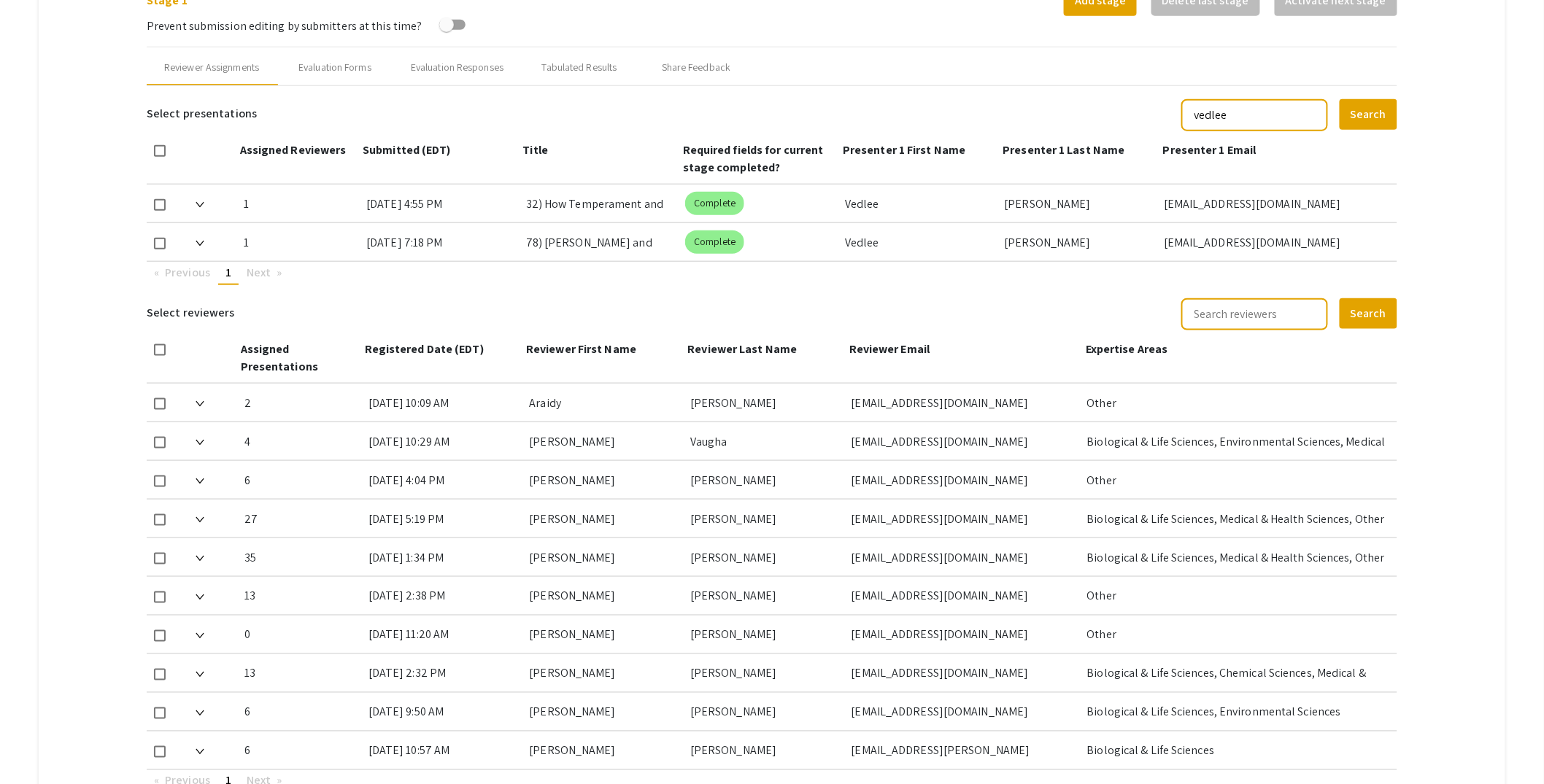
click at [574, 209] on div "32) How Temperament and Traumatic Brain Injury Shape Severity Psychological Out…" at bounding box center [601, 203] width 149 height 38
drag, startPoint x: 548, startPoint y: 202, endPoint x: 662, endPoint y: 205, distance: 114.0
click at [662, 205] on div "32) How Temperament and Traumatic Brain Injury Shape Severity Psychological Out…" at bounding box center [601, 203] width 149 height 38
copy div "How Temperament and"
click at [1461, 218] on mat-tab-group "Abstract Management Submissions Abstract Booklet Helpful articles Abstract Mana…" at bounding box center [771, 234] width 1466 height 1248
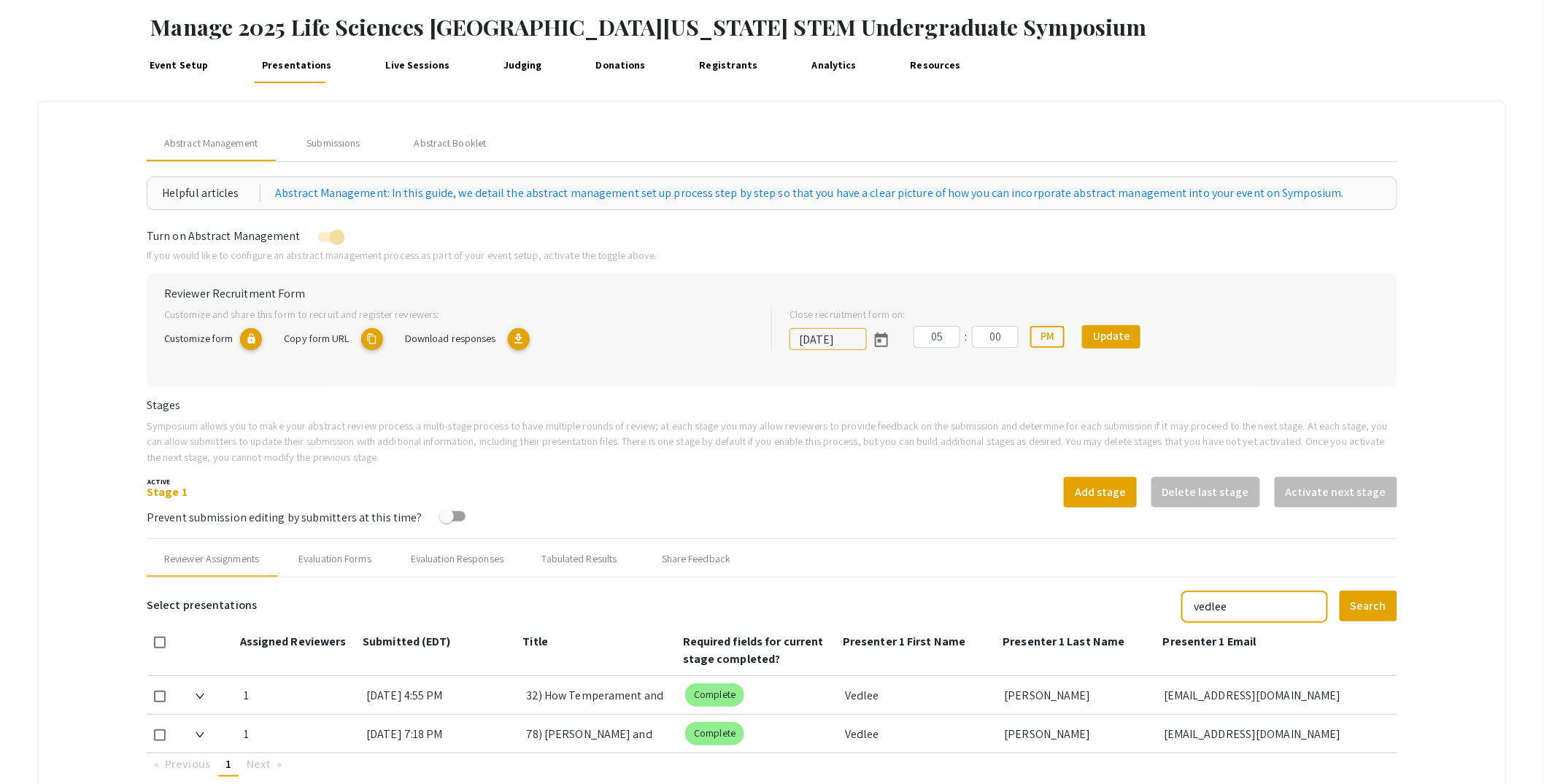
scroll to position [64, 0]
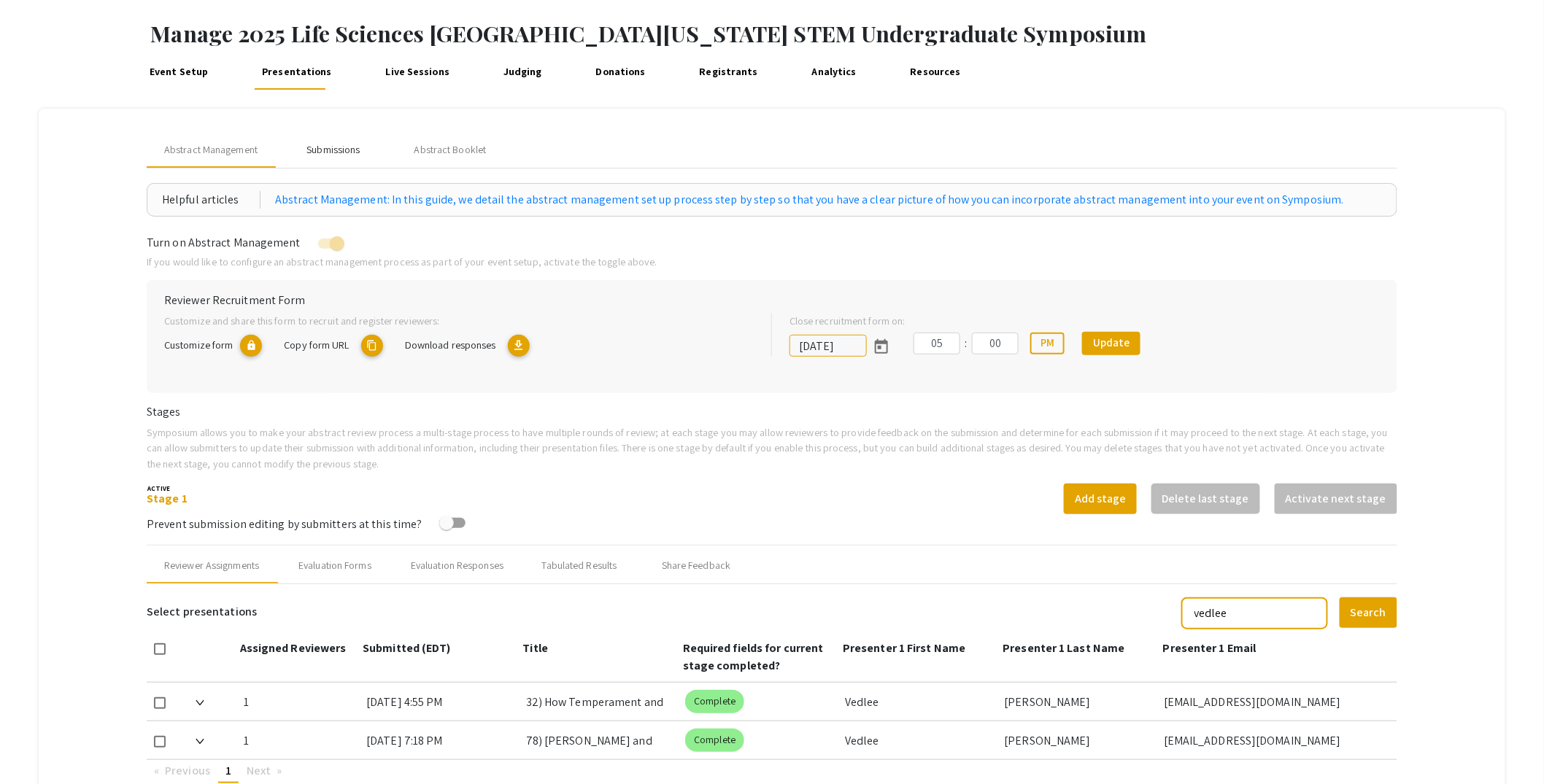
click at [342, 151] on div "Submissions" at bounding box center [333, 149] width 53 height 16
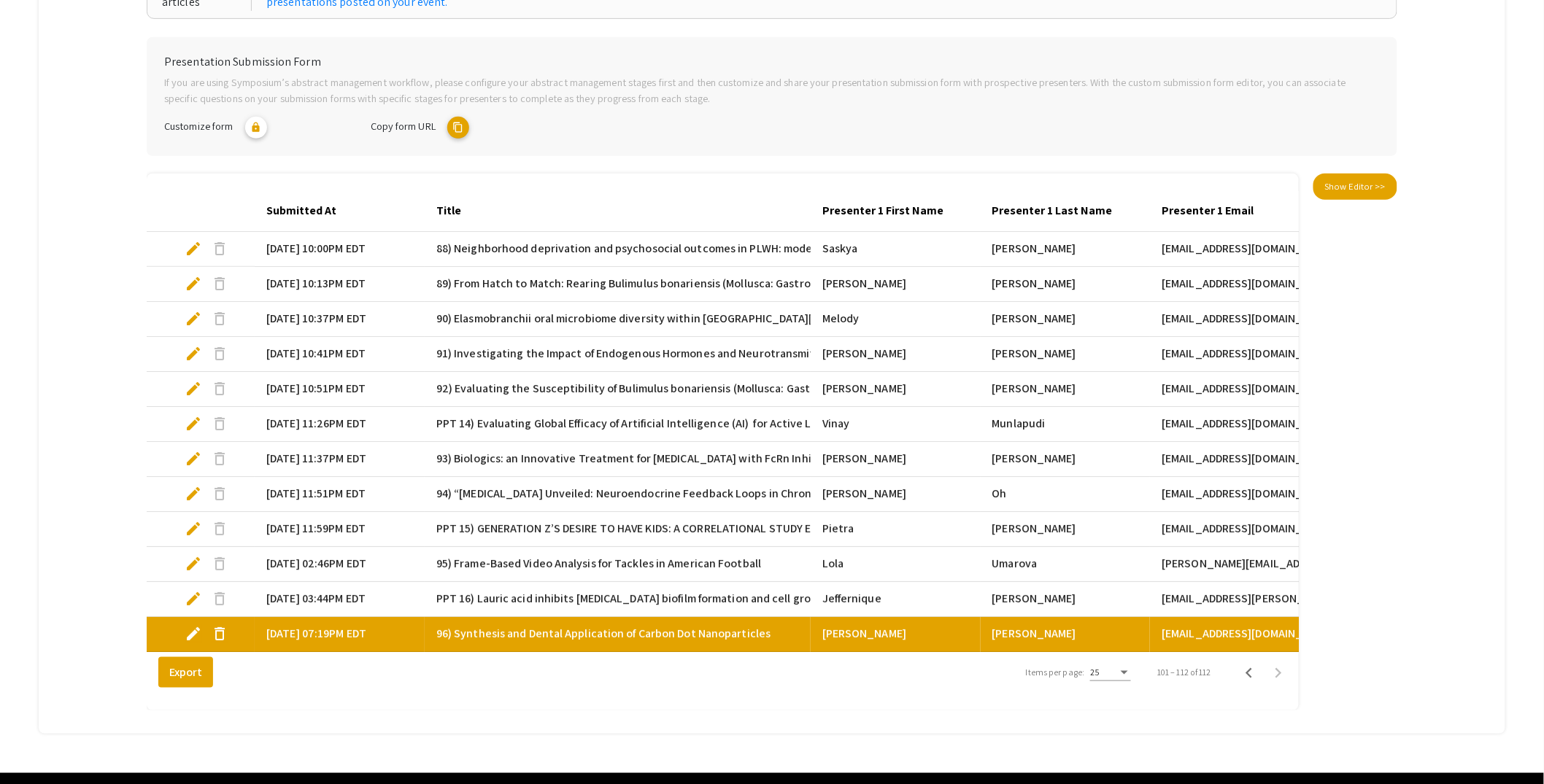
scroll to position [338, 0]
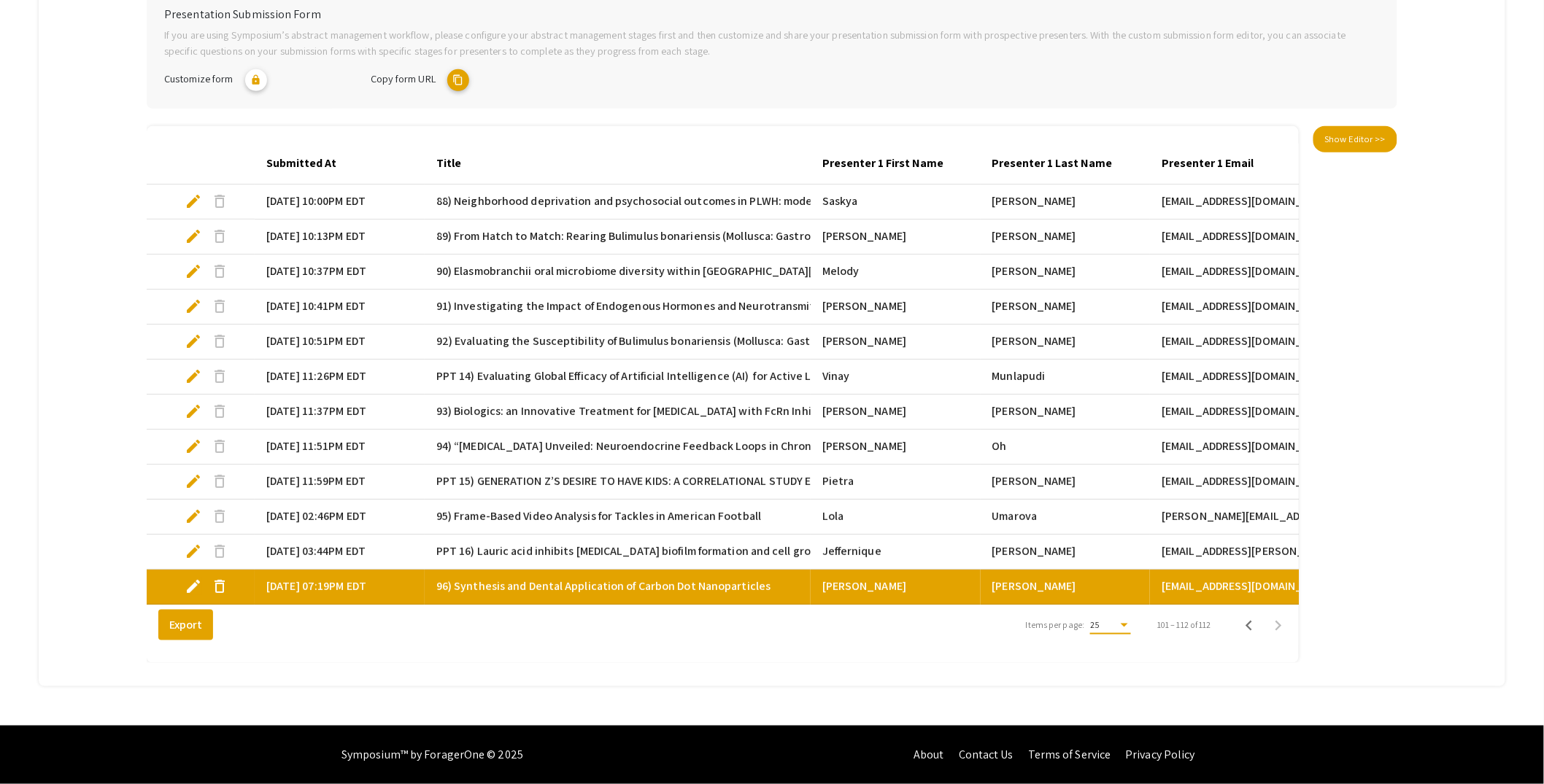
click at [1131, 628] on div "Items per page:" at bounding box center [1125, 625] width 13 height 11
click at [1132, 628] on span "25" at bounding box center [1122, 627] width 41 height 26
click at [1259, 627] on icon "Previous page" at bounding box center [1249, 626] width 20 height 20
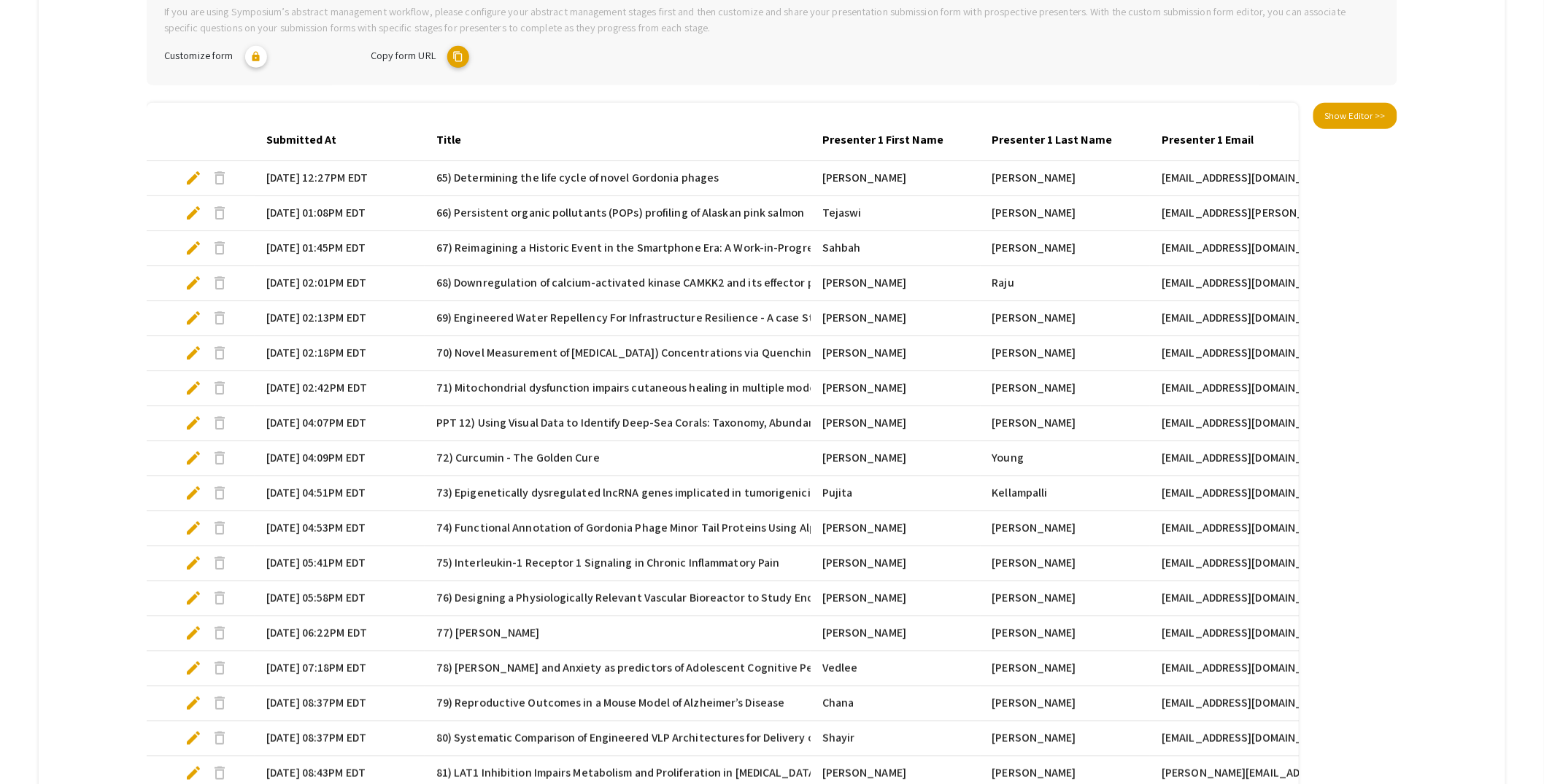
scroll to position [793, 0]
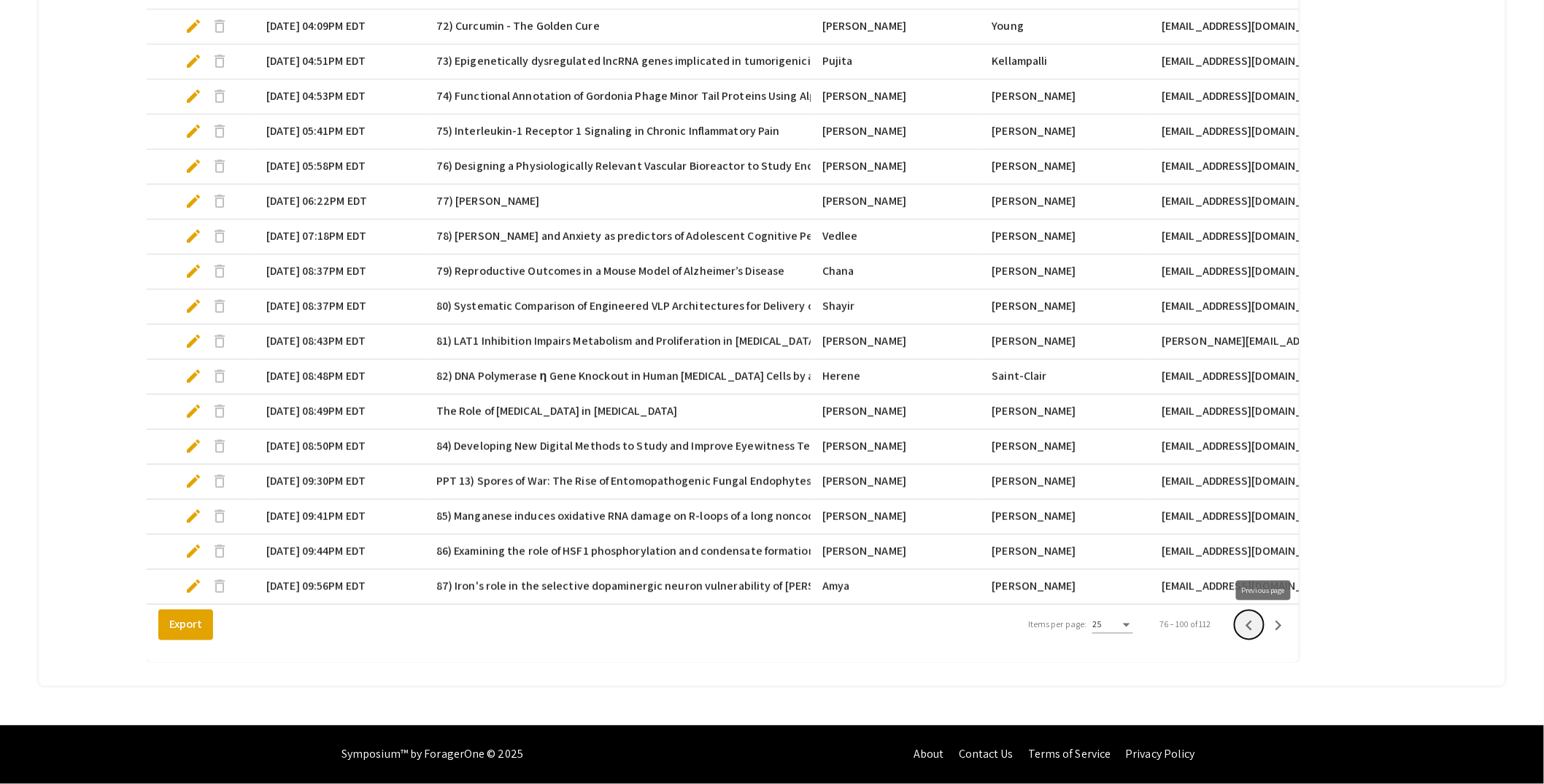
click at [1256, 630] on icon "Previous page" at bounding box center [1249, 626] width 20 height 20
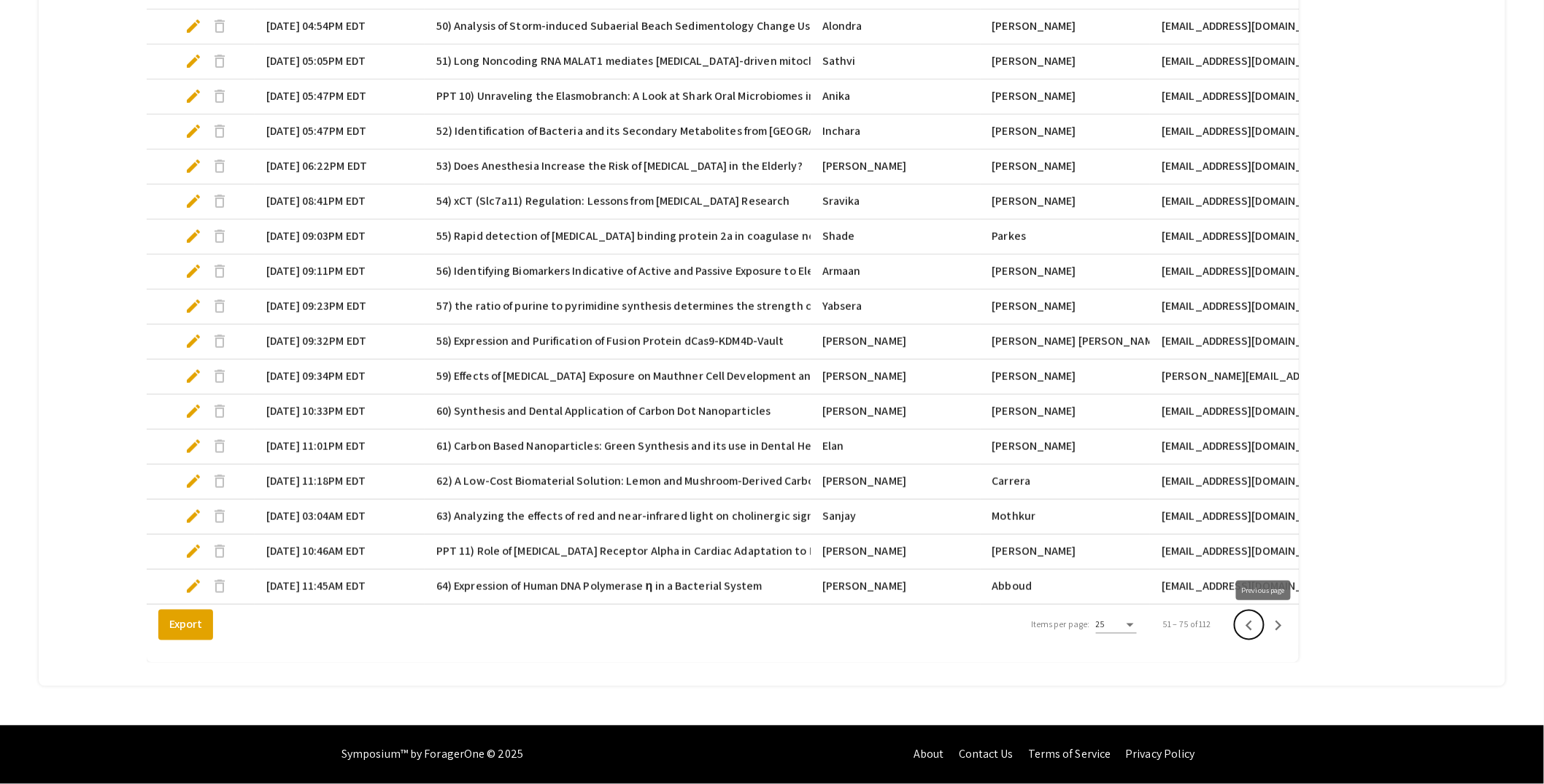
click at [1254, 625] on icon "Previous page" at bounding box center [1249, 626] width 20 height 20
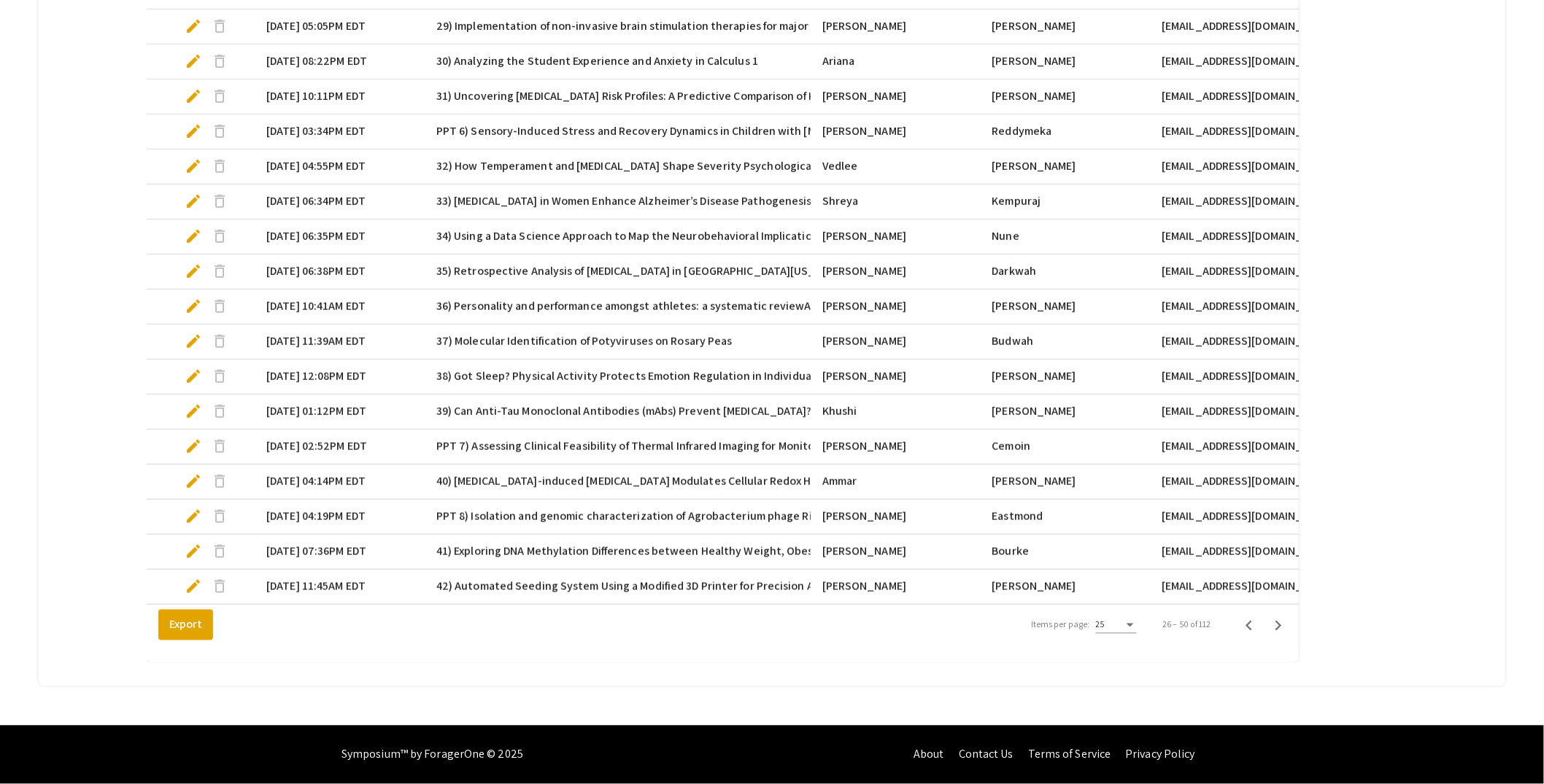
click at [220, 157] on span "delete" at bounding box center [219, 166] width 17 height 17
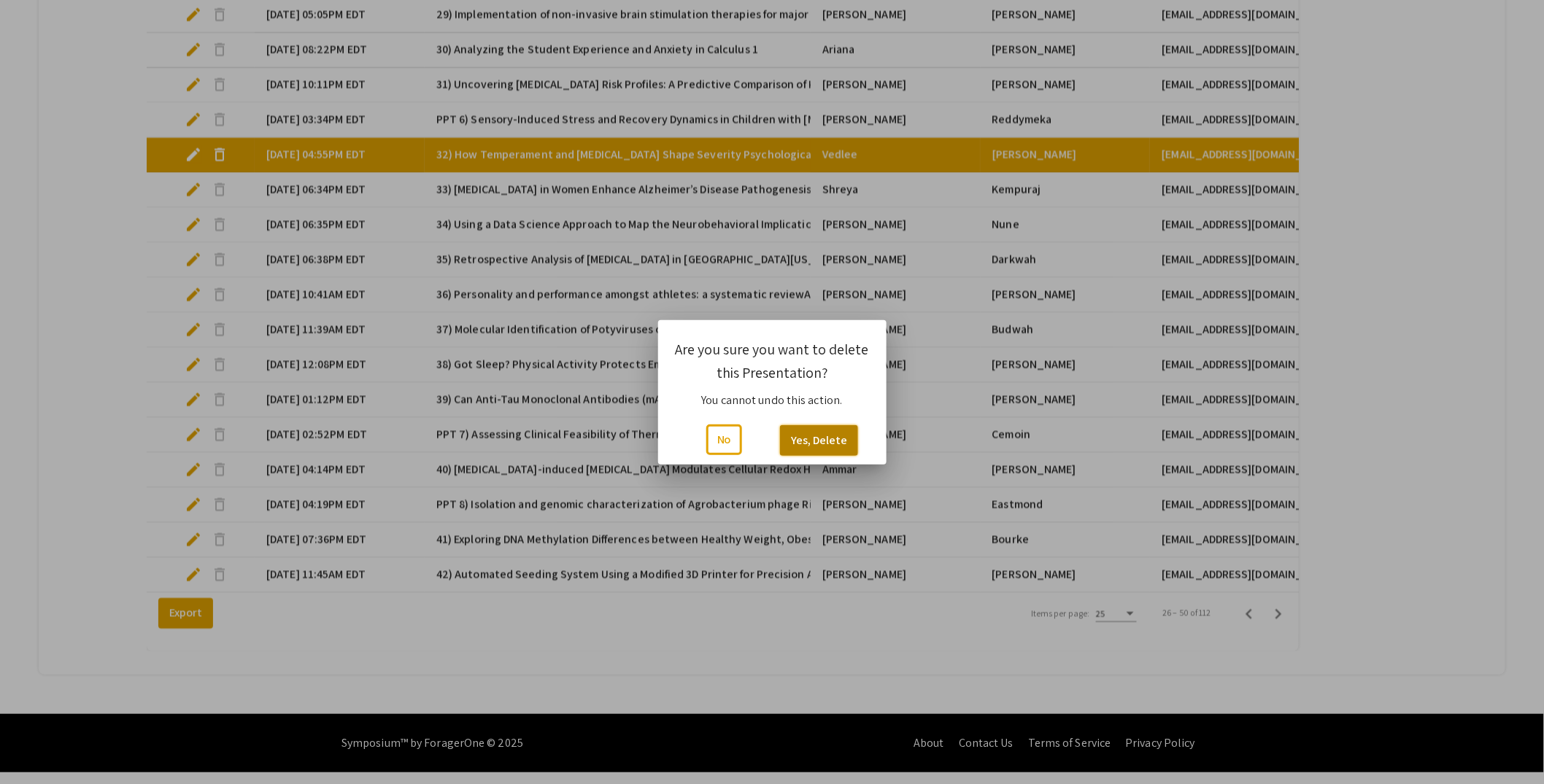
click at [817, 444] on button "Yes, Delete" at bounding box center [819, 441] width 78 height 31
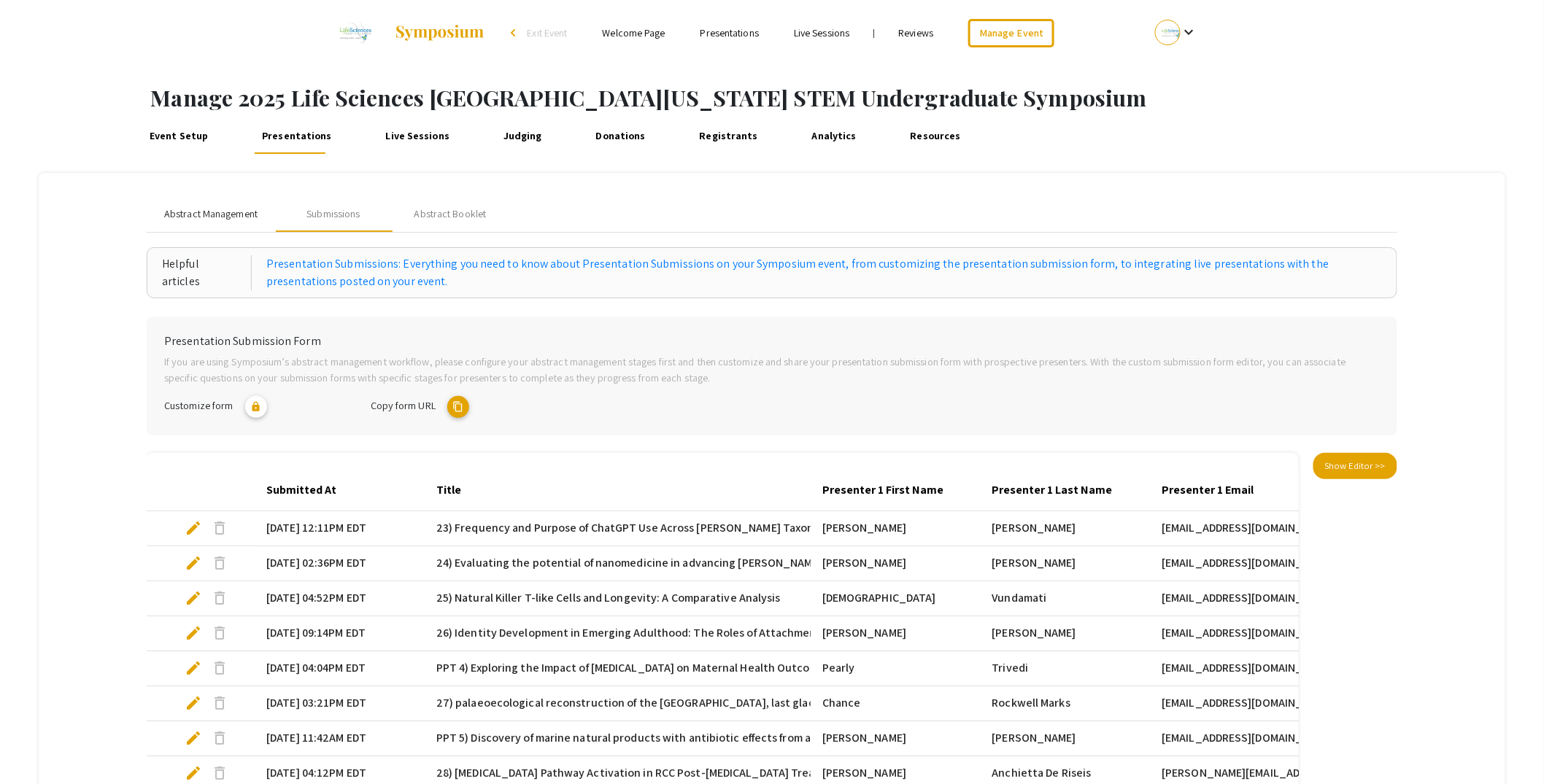
click at [264, 215] on div "Abstract Management" at bounding box center [211, 214] width 128 height 35
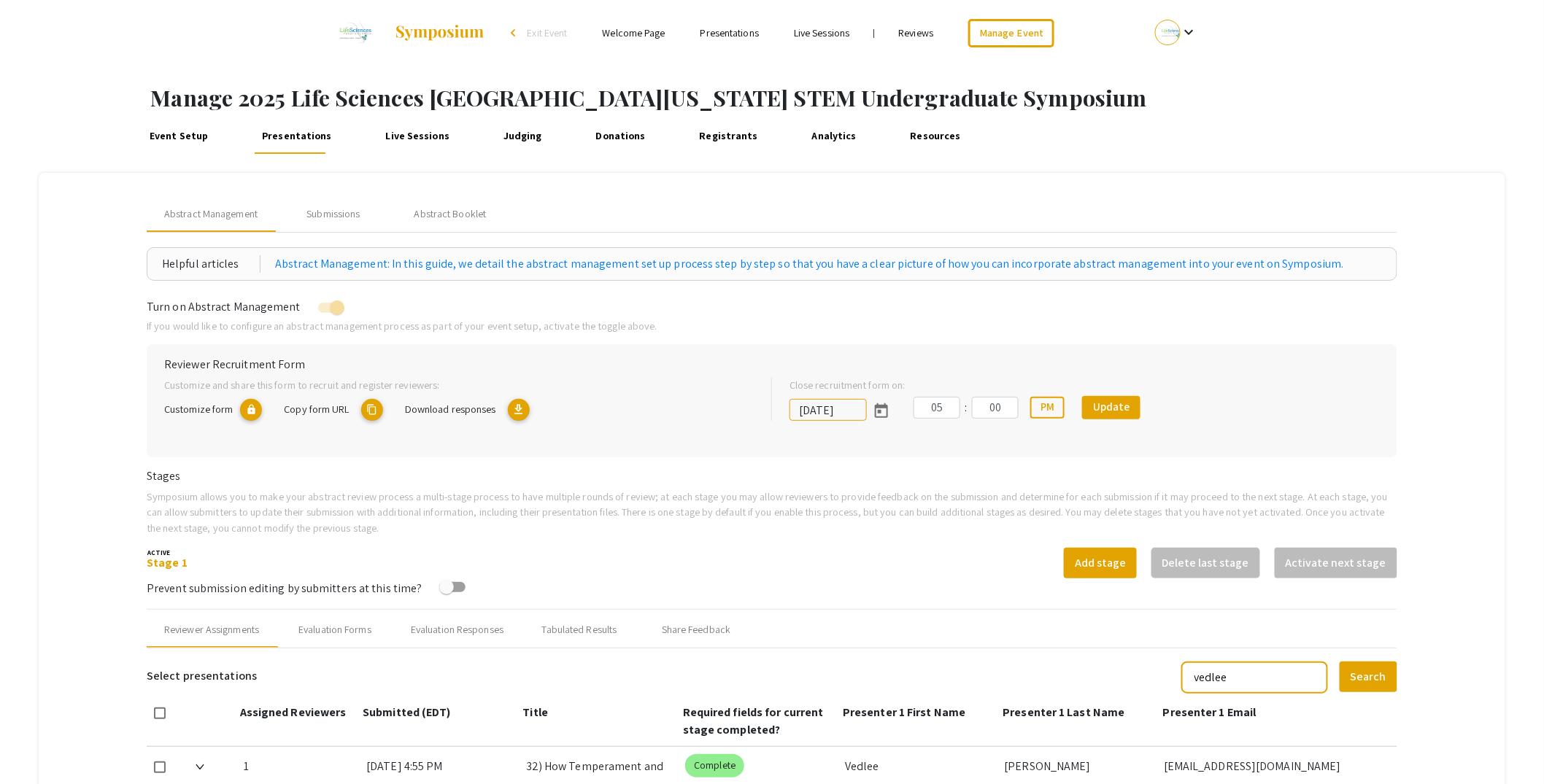
click at [95, 436] on mat-tab-group "Abstract Management Submissions Abstract Booklet Helpful articles Abstract Mana…" at bounding box center [771, 797] width 1466 height 1248
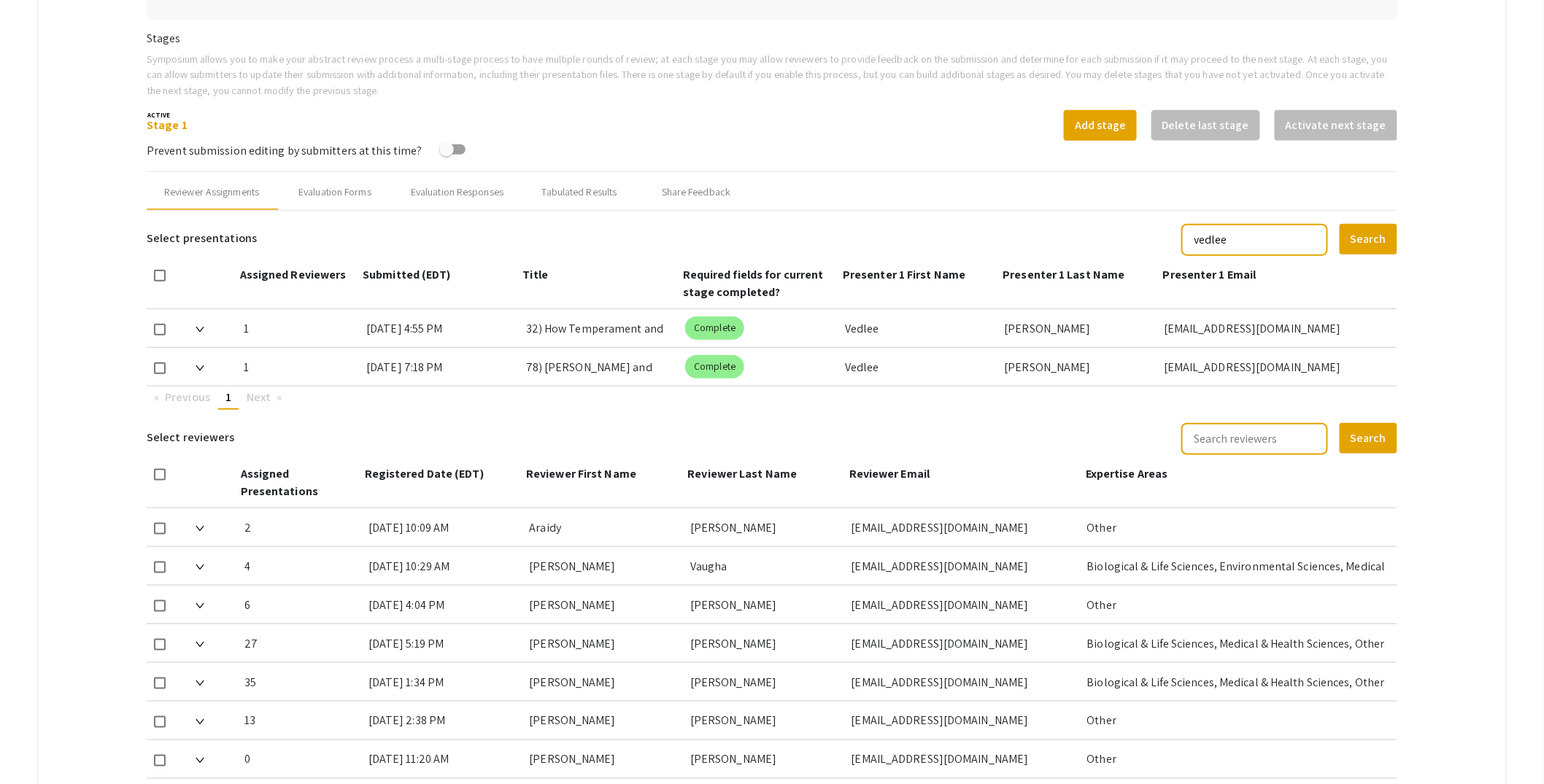
scroll to position [468, 0]
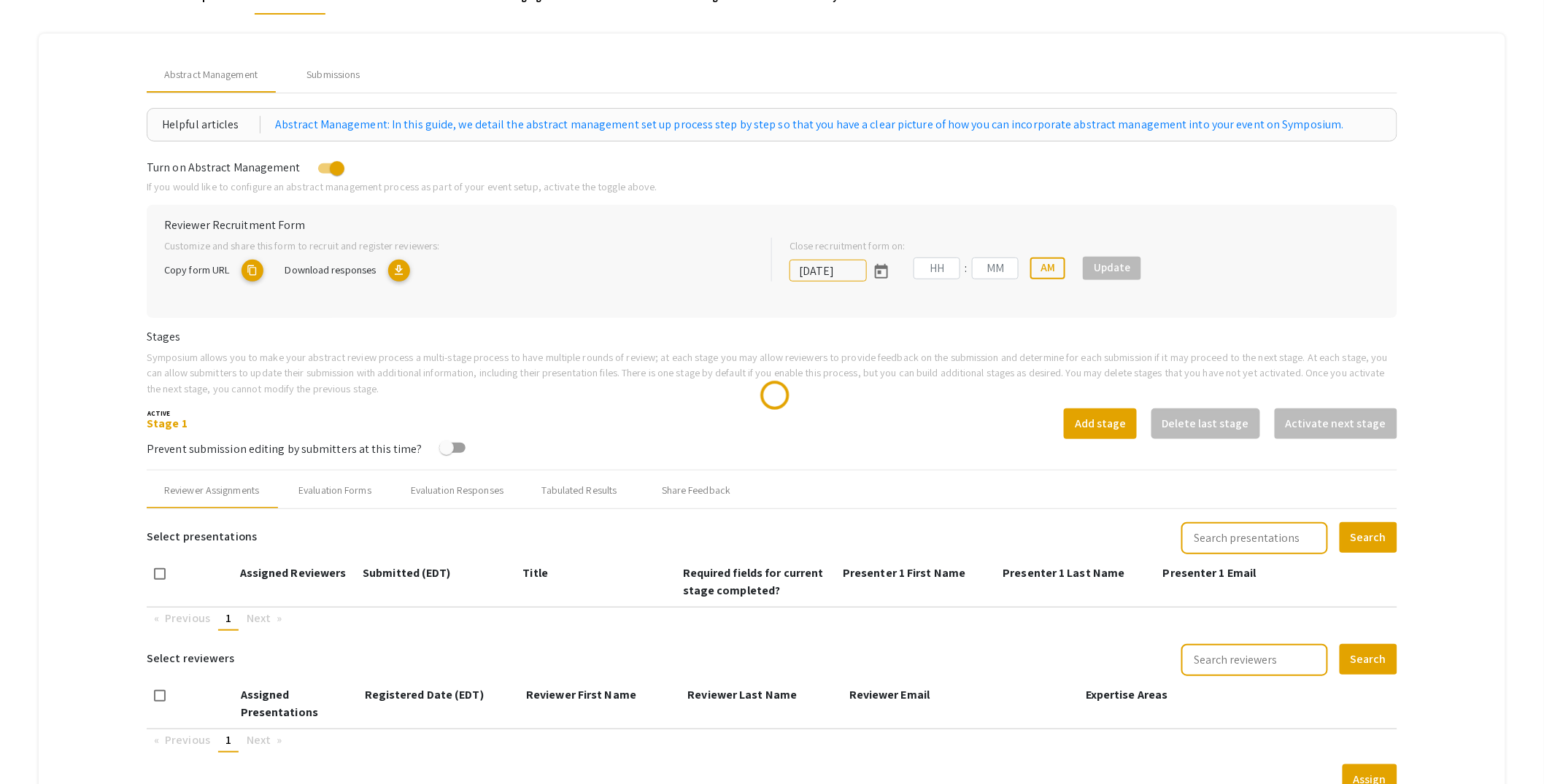
scroll to position [265, 0]
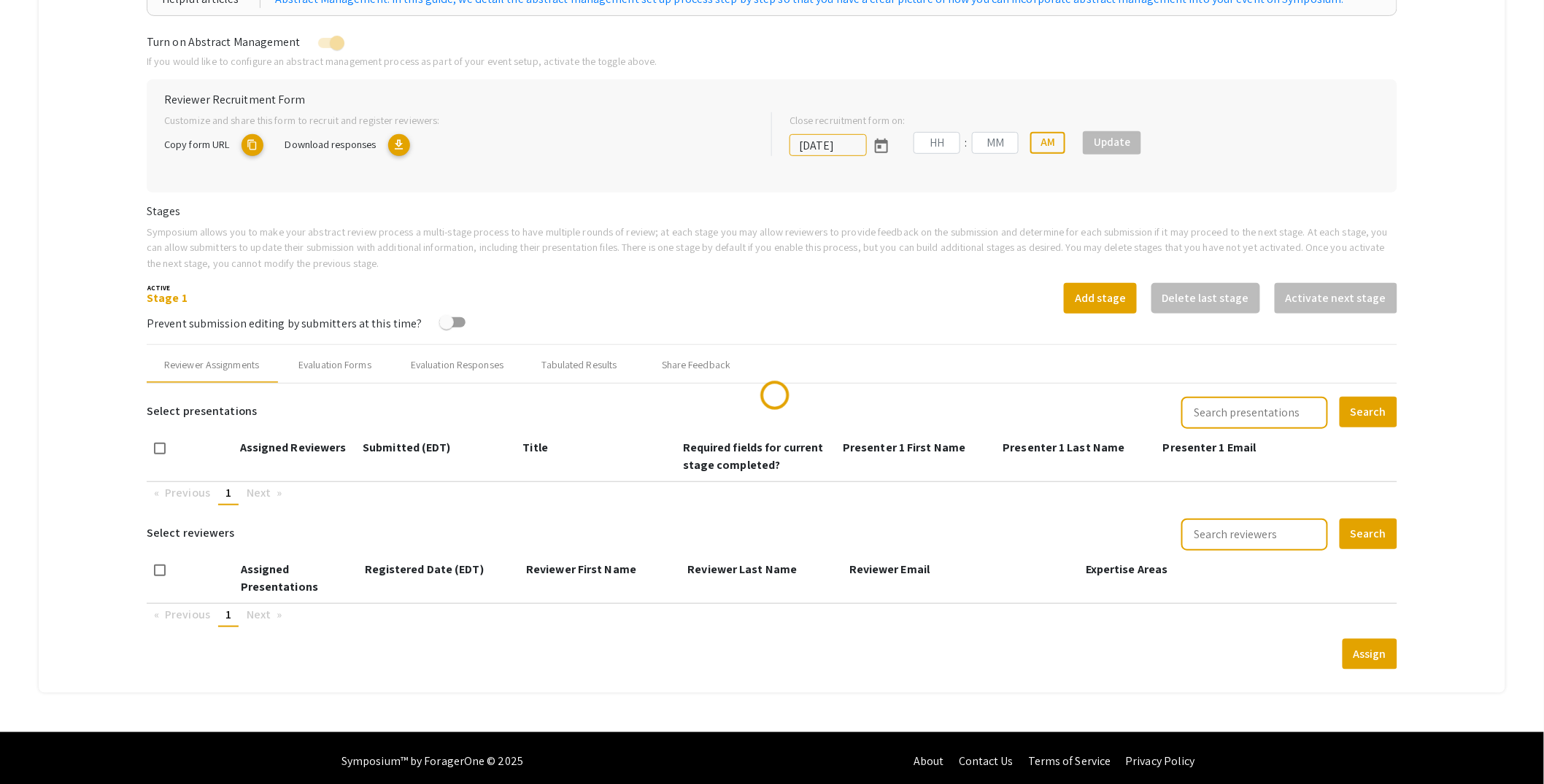
type input "[DATE]"
type input "05"
type input "00"
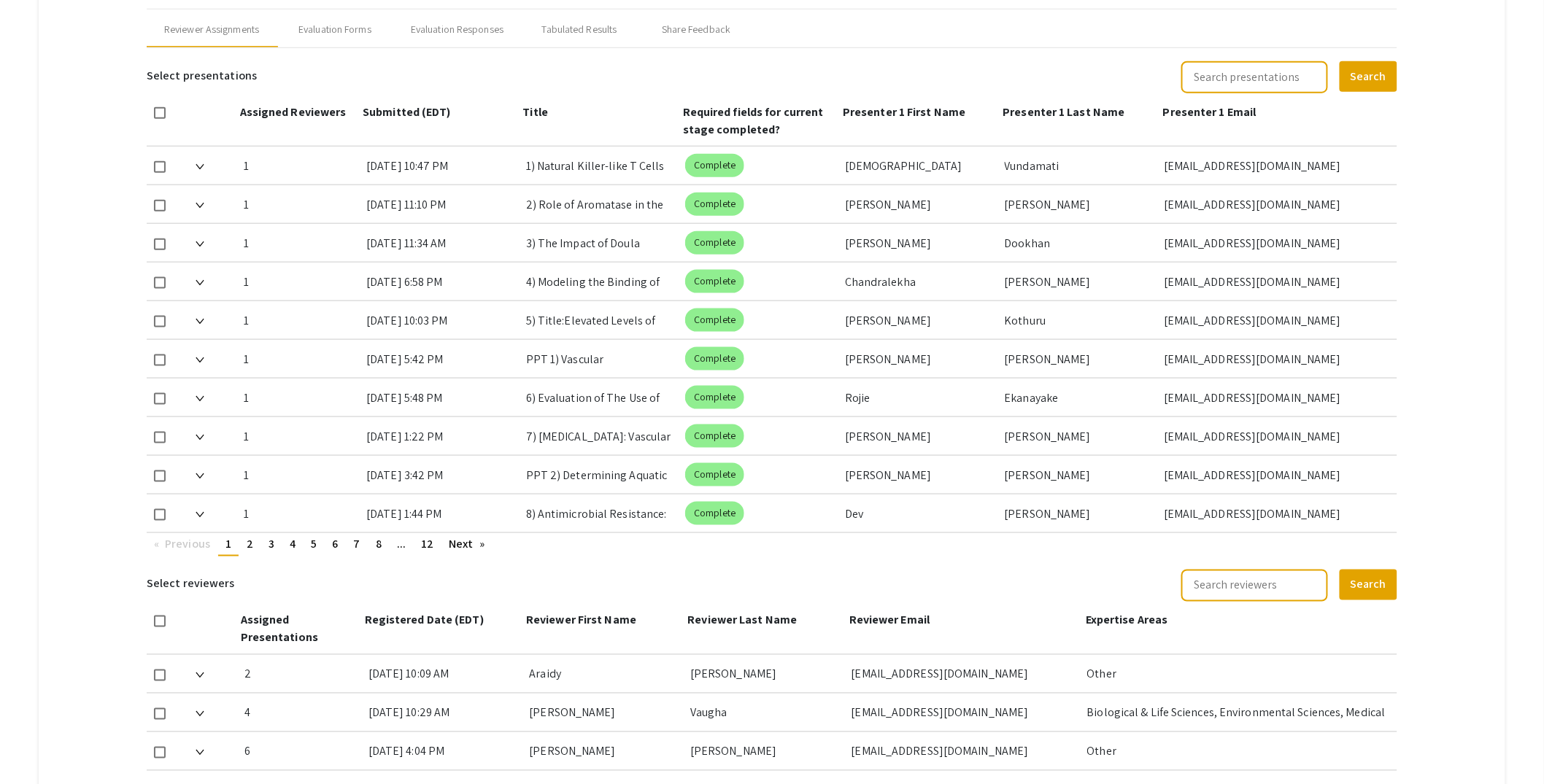
scroll to position [296, 0]
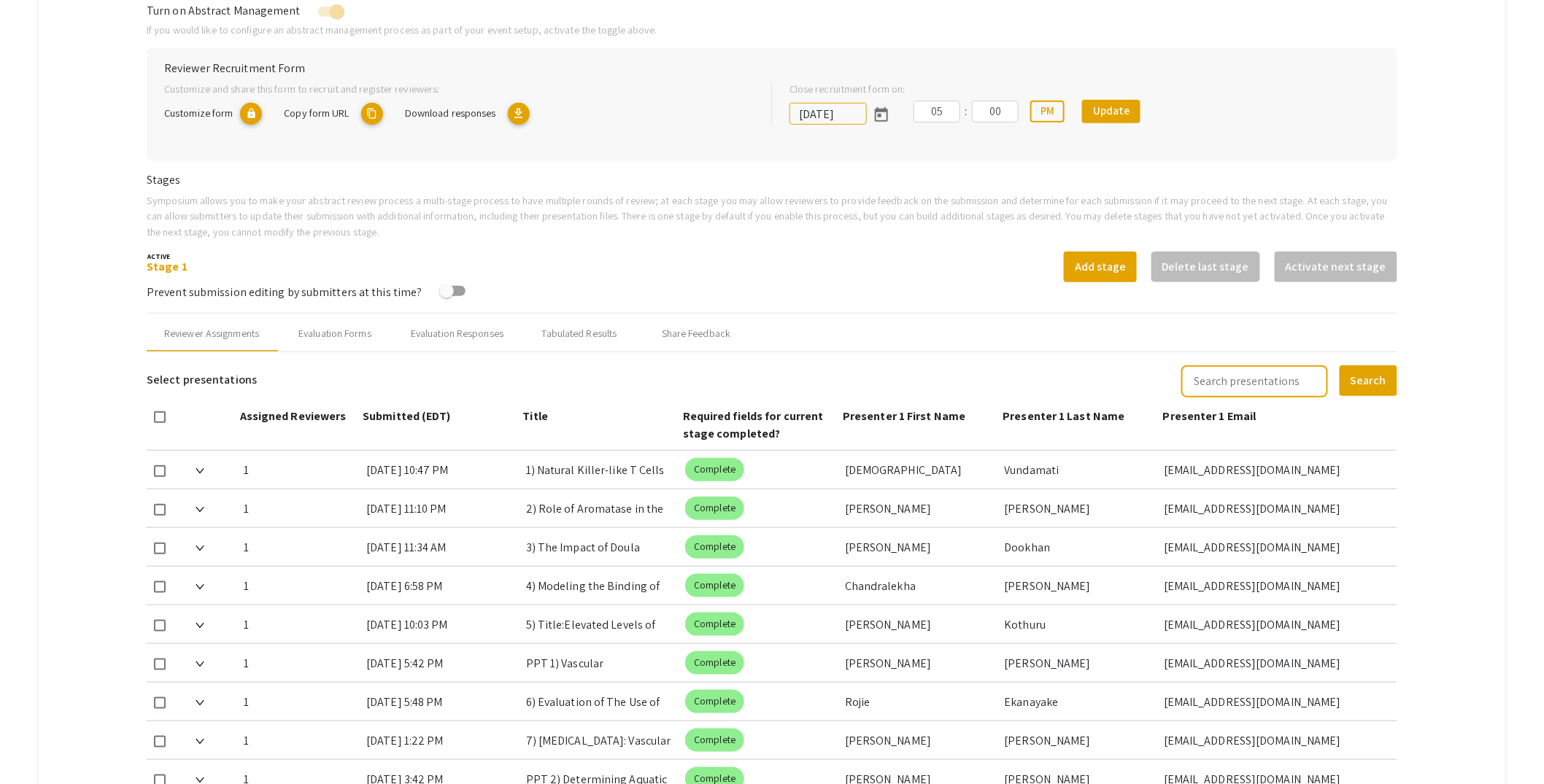
click at [111, 307] on mat-tab-group "Abstract Management Submissions Abstract Booklet Helpful articles Abstract Mana…" at bounding box center [771, 655] width 1466 height 1557
click at [1450, 151] on mat-tab-group "Abstract Management Submissions Abstract Booklet Helpful articles Abstract Mana…" at bounding box center [771, 655] width 1466 height 1557
